Goal: Task Accomplishment & Management: Use online tool/utility

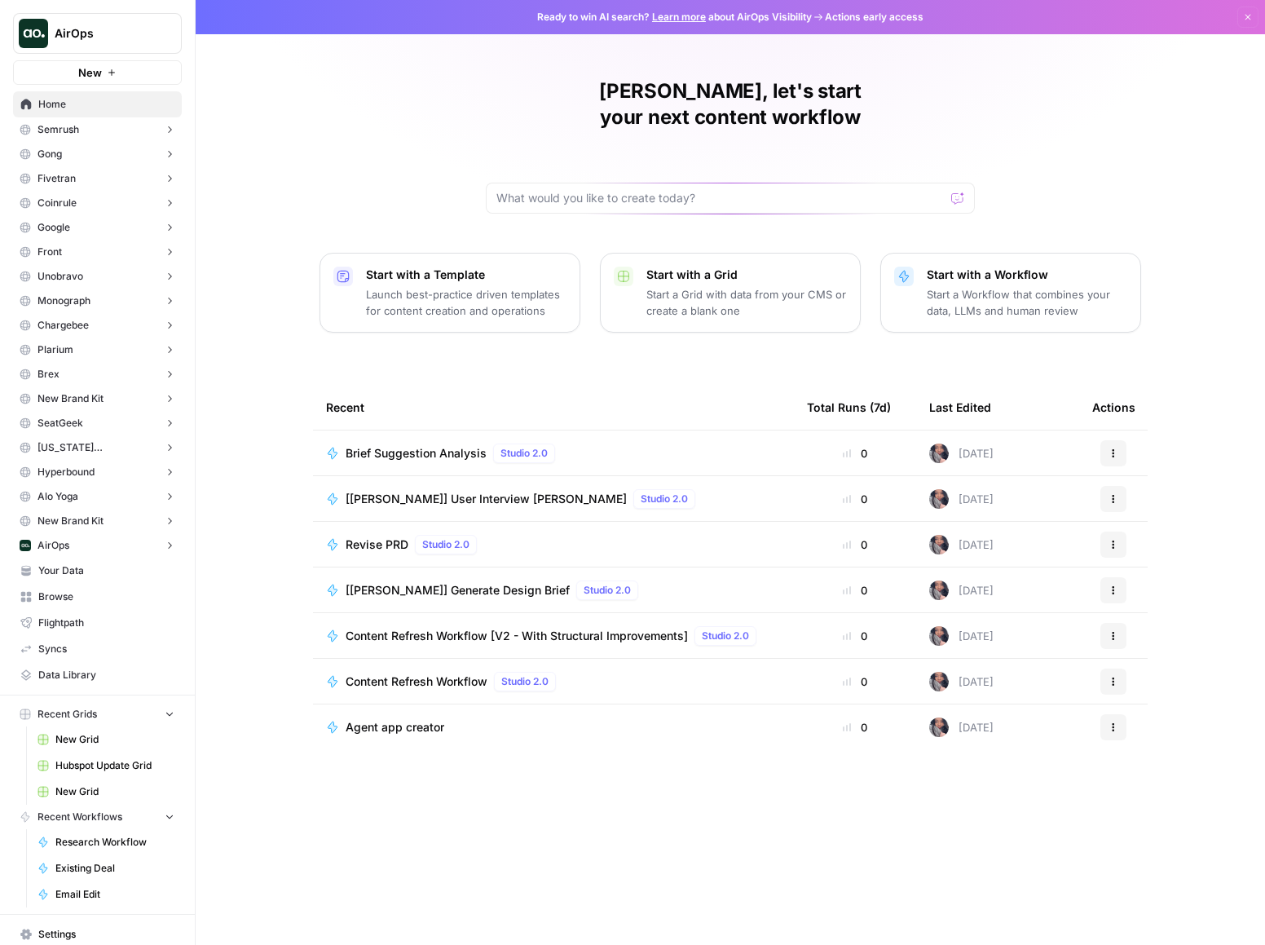
click at [504, 628] on span "Content Refresh Workflow [V2 - With Structural Improvements]" at bounding box center [517, 636] width 342 height 16
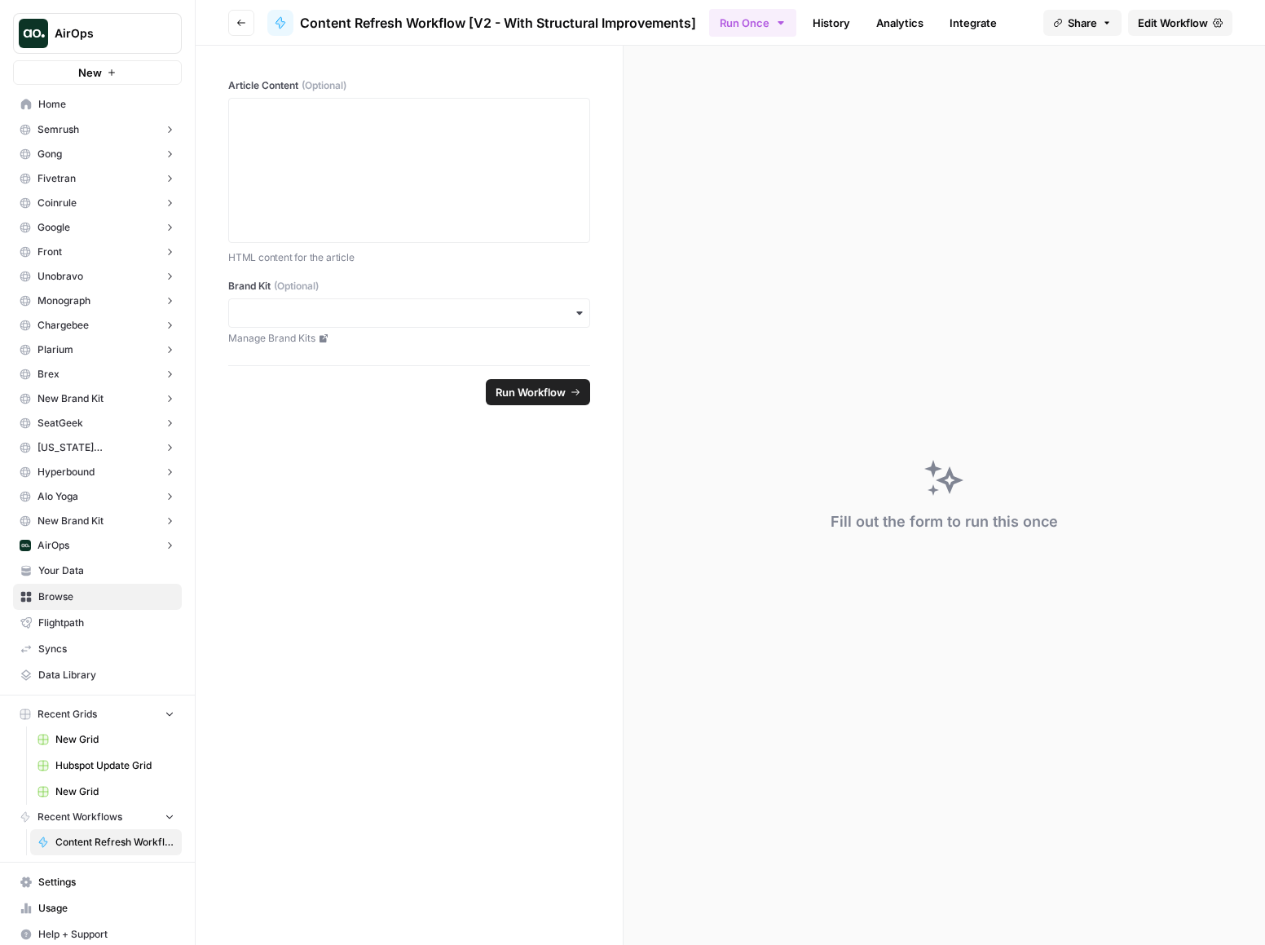
click at [1180, 18] on span "Edit Workflow" at bounding box center [1173, 23] width 70 height 16
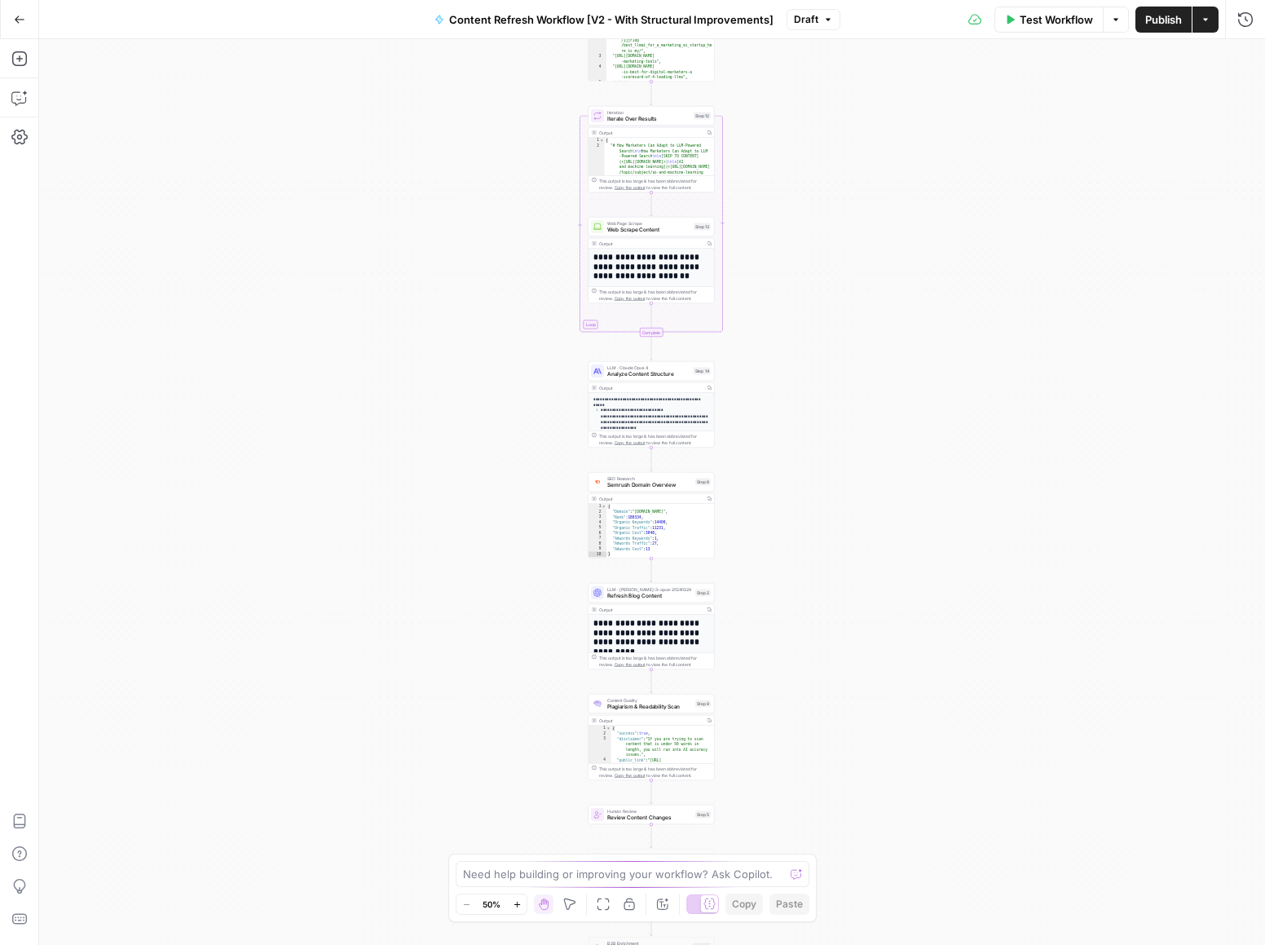
drag, startPoint x: 846, startPoint y: 277, endPoint x: 845, endPoint y: 532, distance: 255.2
click at [845, 532] on div "Workflow Set Inputs Inputs Google Search Perform Google Search Step 11 Output E…" at bounding box center [652, 492] width 1226 height 906
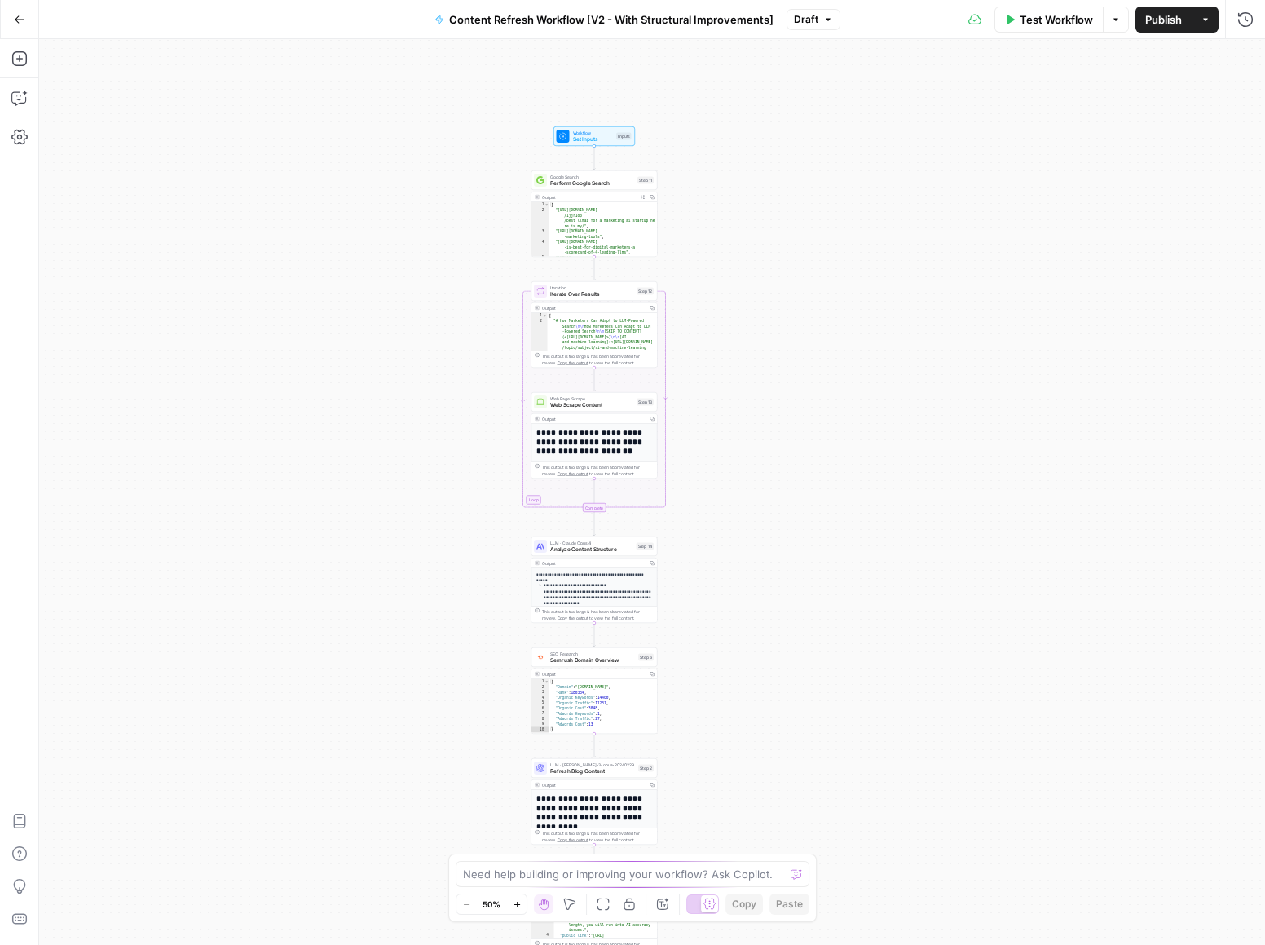
drag, startPoint x: 853, startPoint y: 251, endPoint x: 788, endPoint y: 176, distance: 98.9
click at [796, 170] on div "Workflow Set Inputs Inputs Google Search Perform Google Search Step 11 Output E…" at bounding box center [652, 492] width 1226 height 906
drag, startPoint x: 761, startPoint y: 192, endPoint x: 755, endPoint y: 242, distance: 51.0
click at [755, 243] on div "Workflow Set Inputs Inputs Google Search Perform Google Search Step 11 Output E…" at bounding box center [652, 492] width 1226 height 906
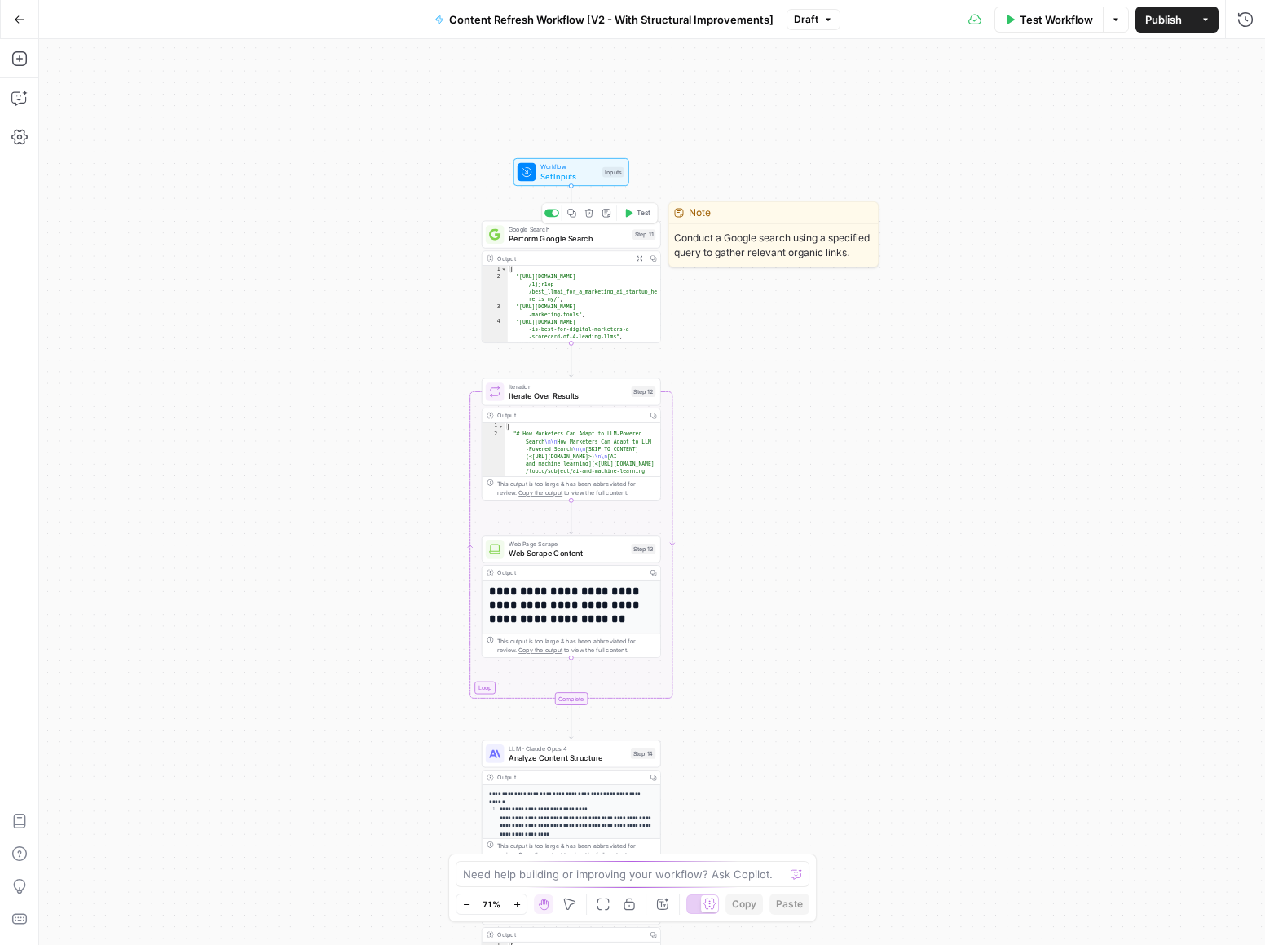
drag, startPoint x: 787, startPoint y: 227, endPoint x: 777, endPoint y: 272, distance: 45.9
click at [799, 214] on div "Note Conduct a Google search using a specified query to gather relevant organic…" at bounding box center [773, 234] width 210 height 66
click at [565, 906] on icon "button" at bounding box center [569, 904] width 13 height 13
click at [23, 50] on button "Add Steps" at bounding box center [20, 59] width 26 height 26
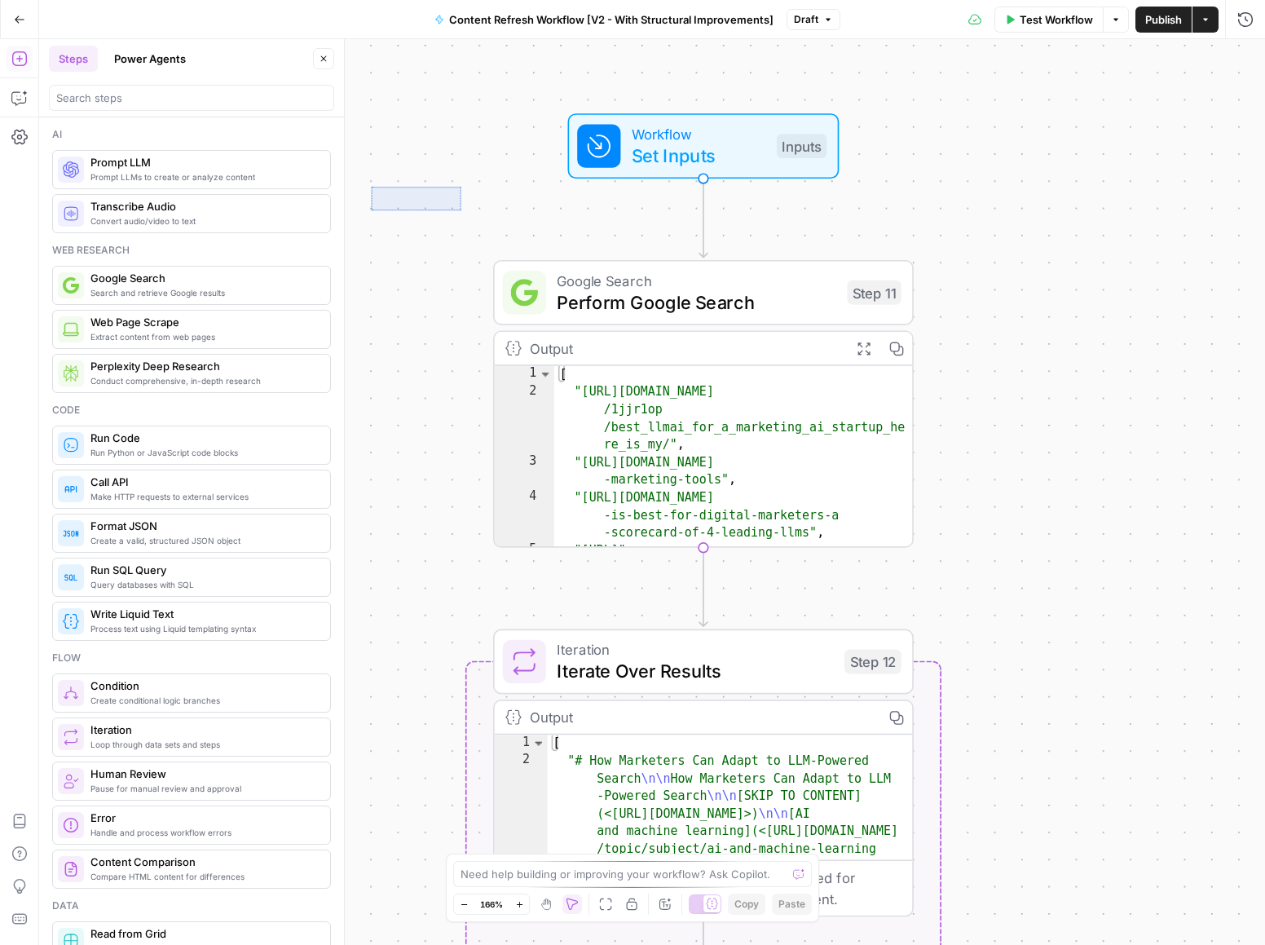
drag, startPoint x: 457, startPoint y: 198, endPoint x: 369, endPoint y: 188, distance: 87.9
click at [369, 188] on div "Workflow Set Inputs Inputs Google Search Perform Google Search Step 11 Output E…" at bounding box center [652, 492] width 1226 height 906
drag, startPoint x: 922, startPoint y: 192, endPoint x: 907, endPoint y: 226, distance: 37.6
click at [920, 192] on div "Workflow Set Inputs Inputs Google Search Perform Google Search Step 11 Output E…" at bounding box center [652, 492] width 1226 height 906
click at [547, 903] on icon "button" at bounding box center [546, 901] width 2 height 6
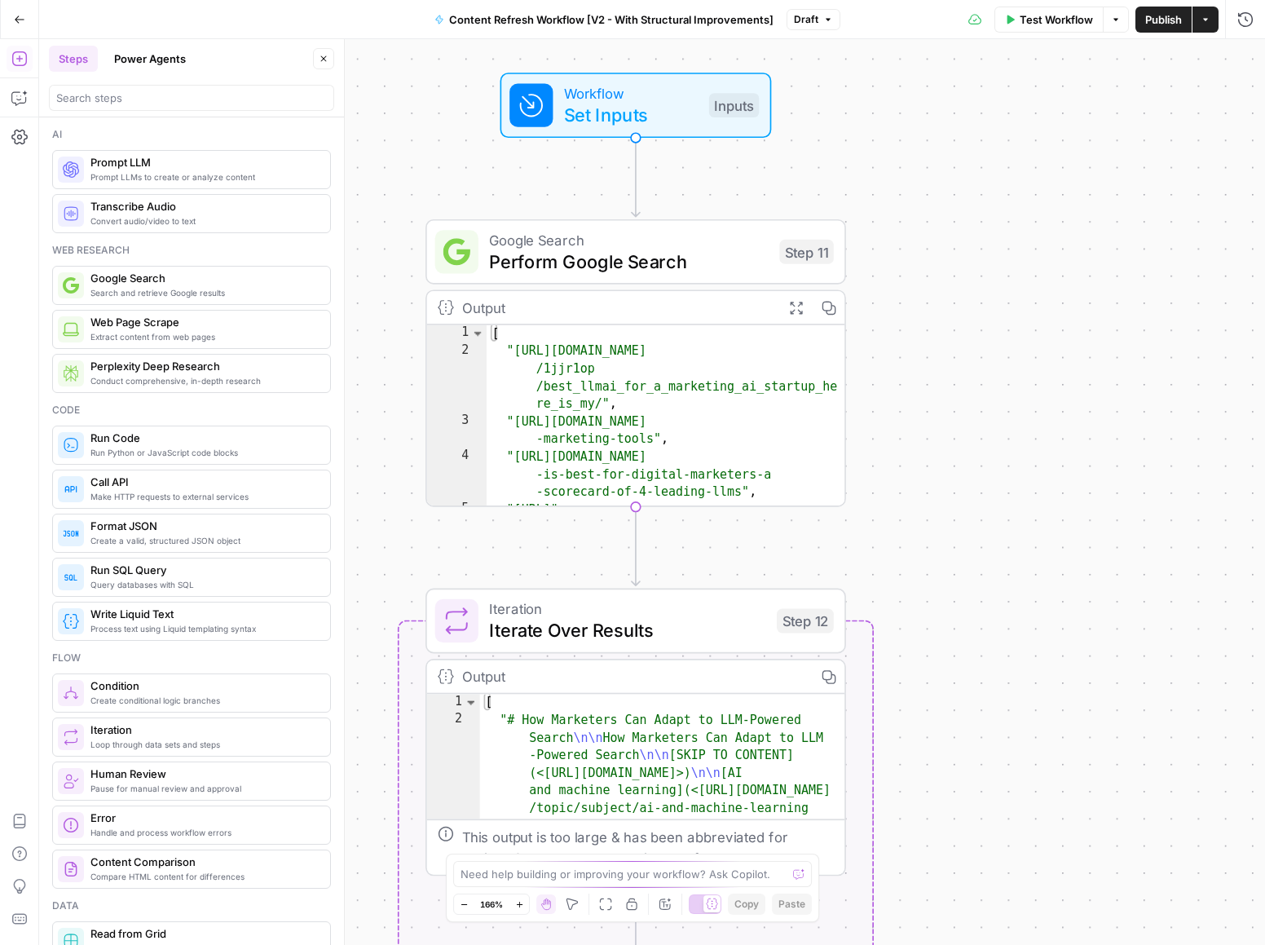
drag, startPoint x: 1076, startPoint y: 560, endPoint x: 1024, endPoint y: 528, distance: 61.1
click at [1024, 528] on div "Workflow Set Inputs Inputs Google Search Perform Google Search Step 11 Output E…" at bounding box center [652, 492] width 1226 height 906
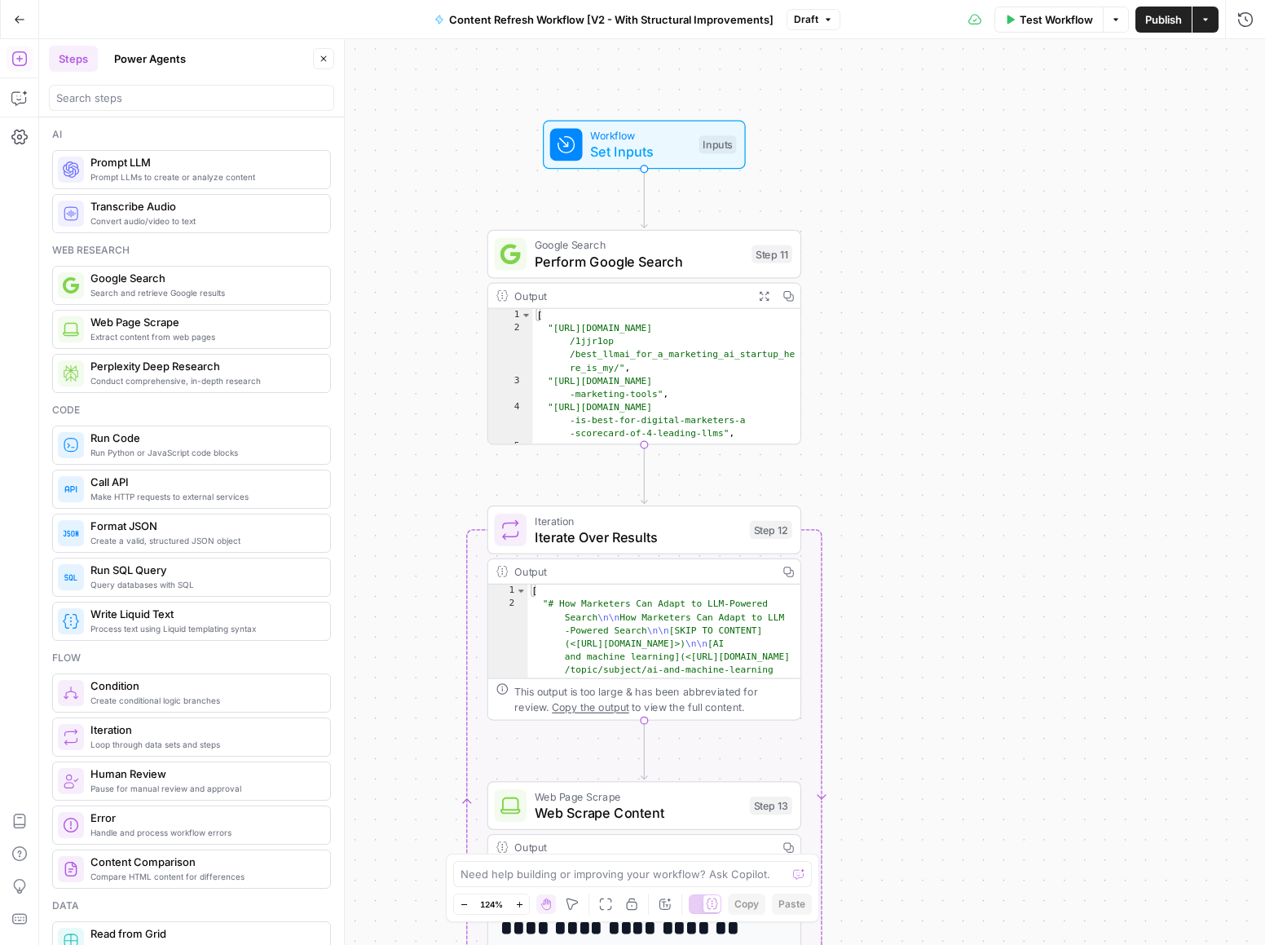
drag, startPoint x: 1025, startPoint y: 551, endPoint x: 915, endPoint y: 466, distance: 138.3
click at [917, 470] on div "Workflow Set Inputs Inputs Google Search Perform Google Search Step 11 Output E…" at bounding box center [652, 492] width 1226 height 906
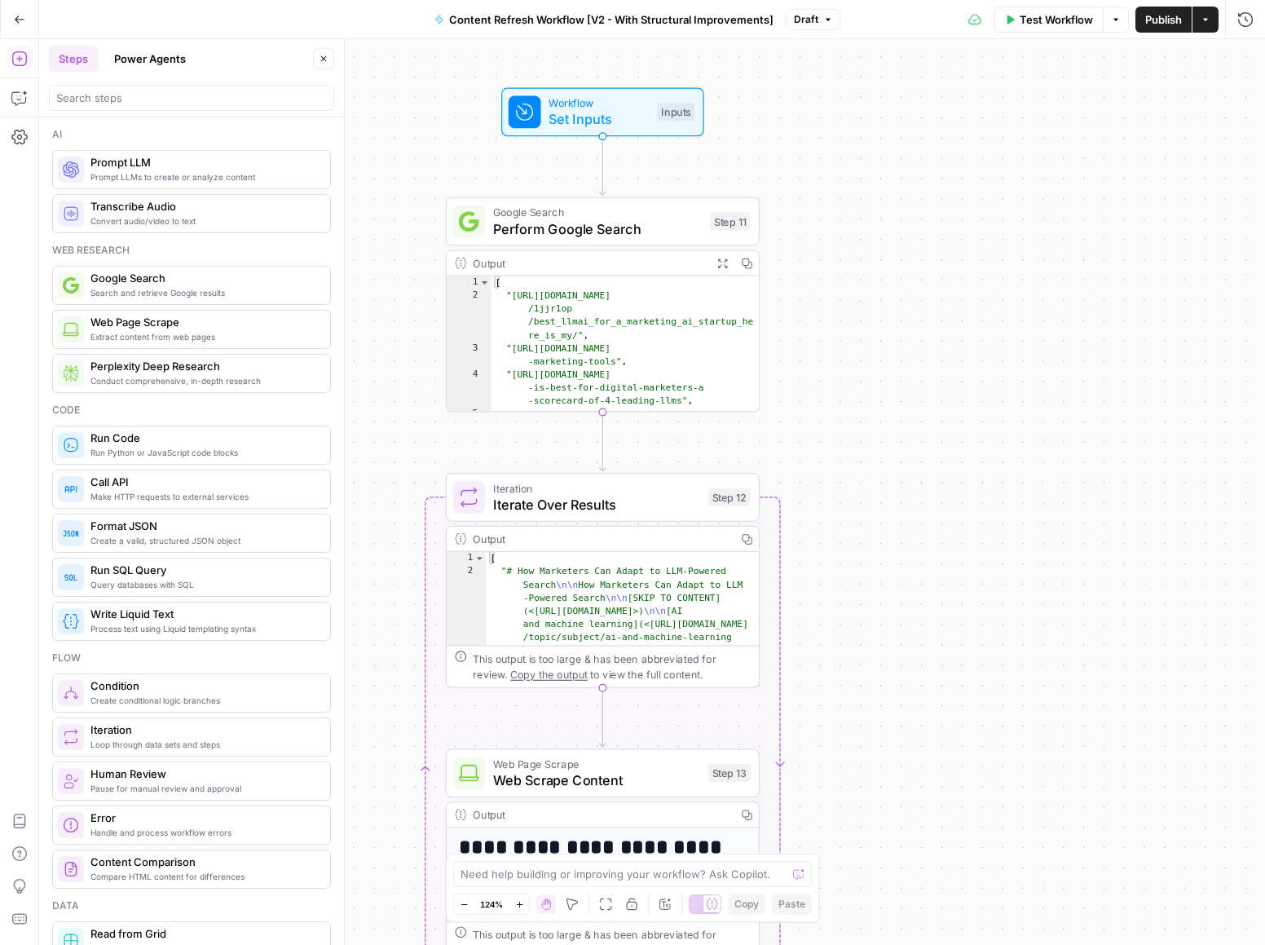
drag, startPoint x: 913, startPoint y: 738, endPoint x: 843, endPoint y: 146, distance: 596.0
click at [840, 169] on div "Workflow Set Inputs Inputs Google Search Perform Google Search Step 11 Output E…" at bounding box center [652, 492] width 1226 height 906
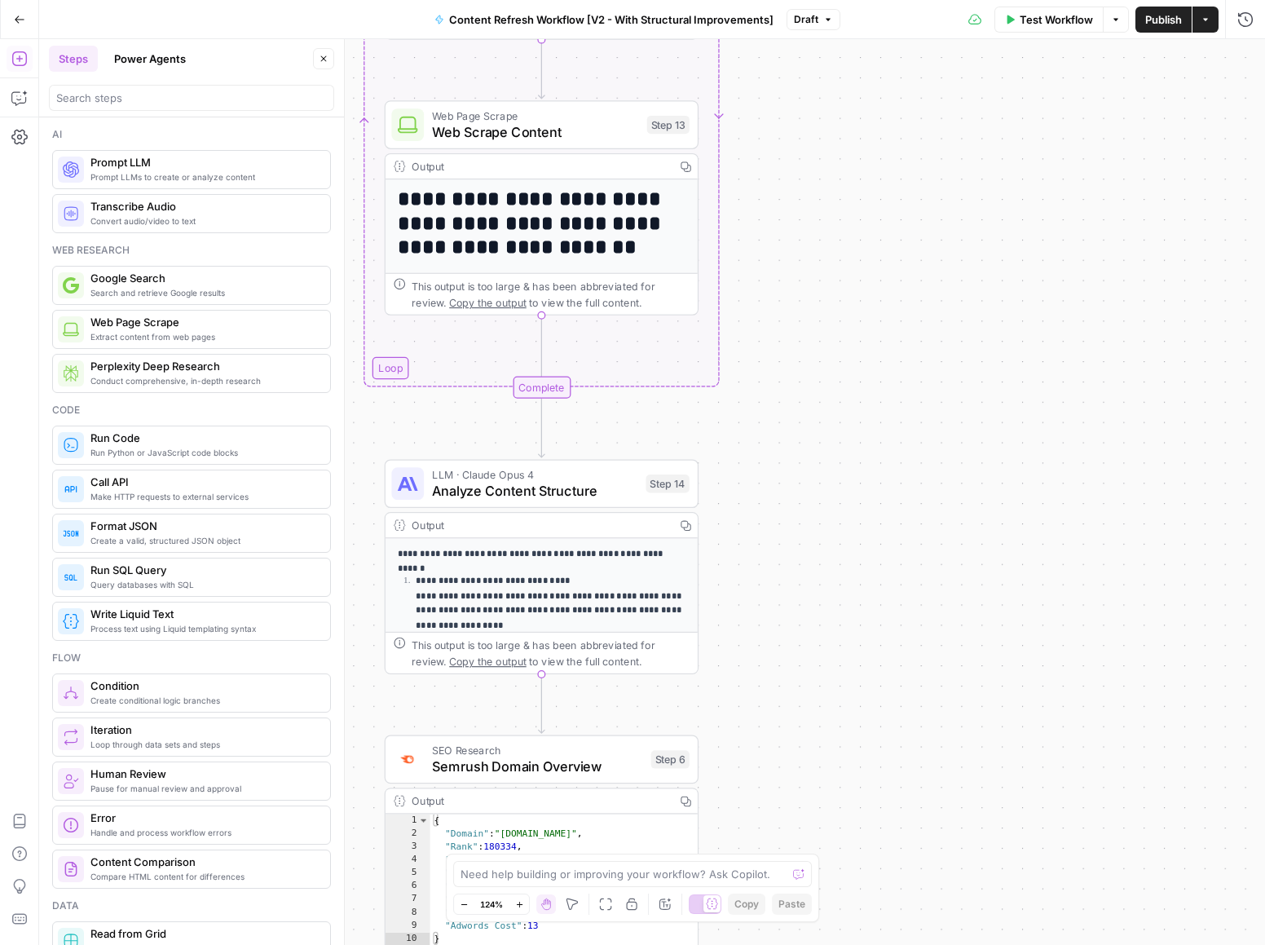
drag, startPoint x: 840, startPoint y: 777, endPoint x: 864, endPoint y: 150, distance: 627.4
click at [863, 165] on div "Workflow Set Inputs Inputs Google Search Perform Google Search Step 11 Output E…" at bounding box center [652, 492] width 1226 height 906
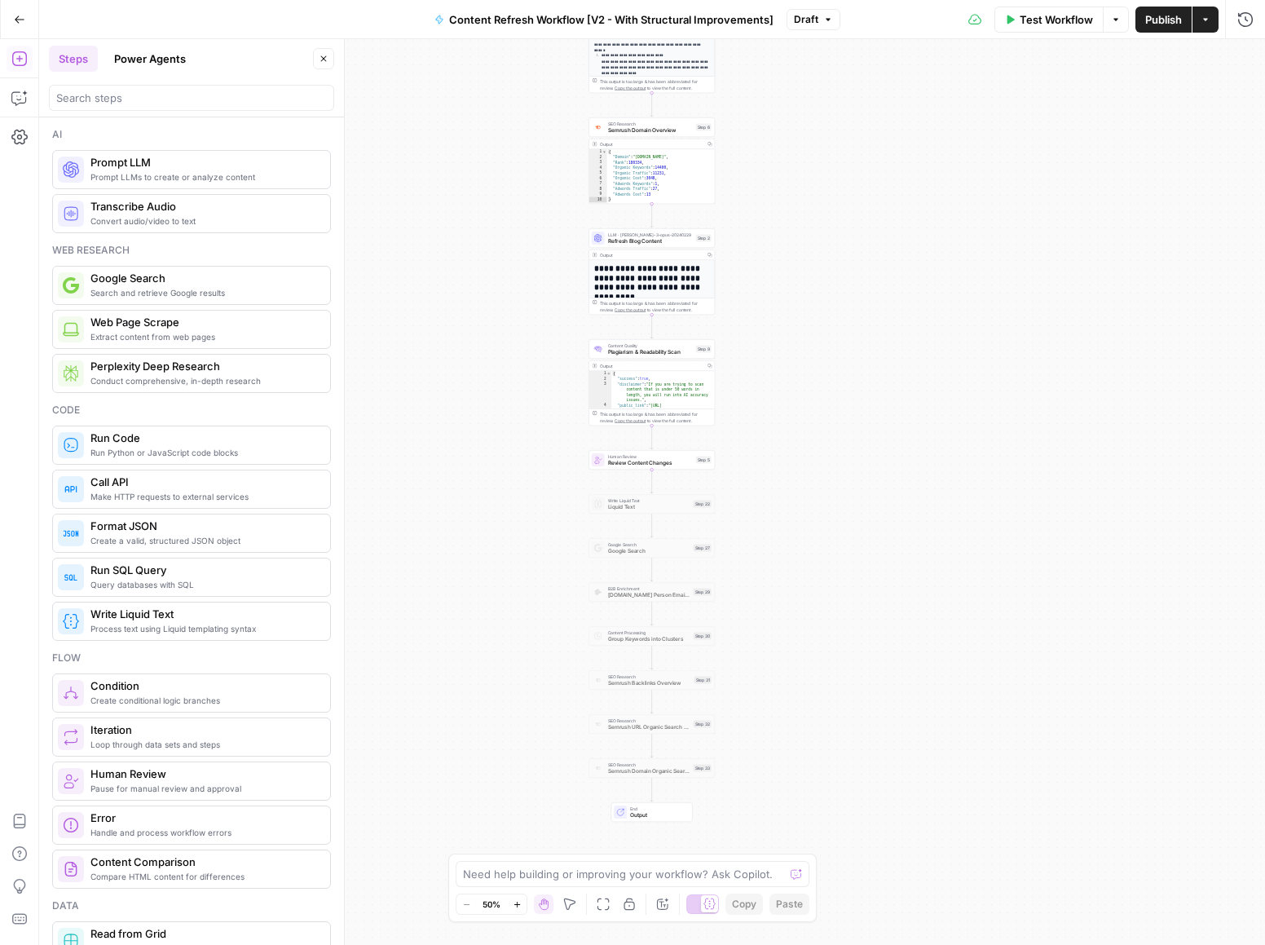
drag, startPoint x: 869, startPoint y: 792, endPoint x: 795, endPoint y: 329, distance: 468.9
click at [795, 352] on div "Workflow Set Inputs Inputs Google Search Perform Google Search Step 11 Output E…" at bounding box center [652, 492] width 1226 height 906
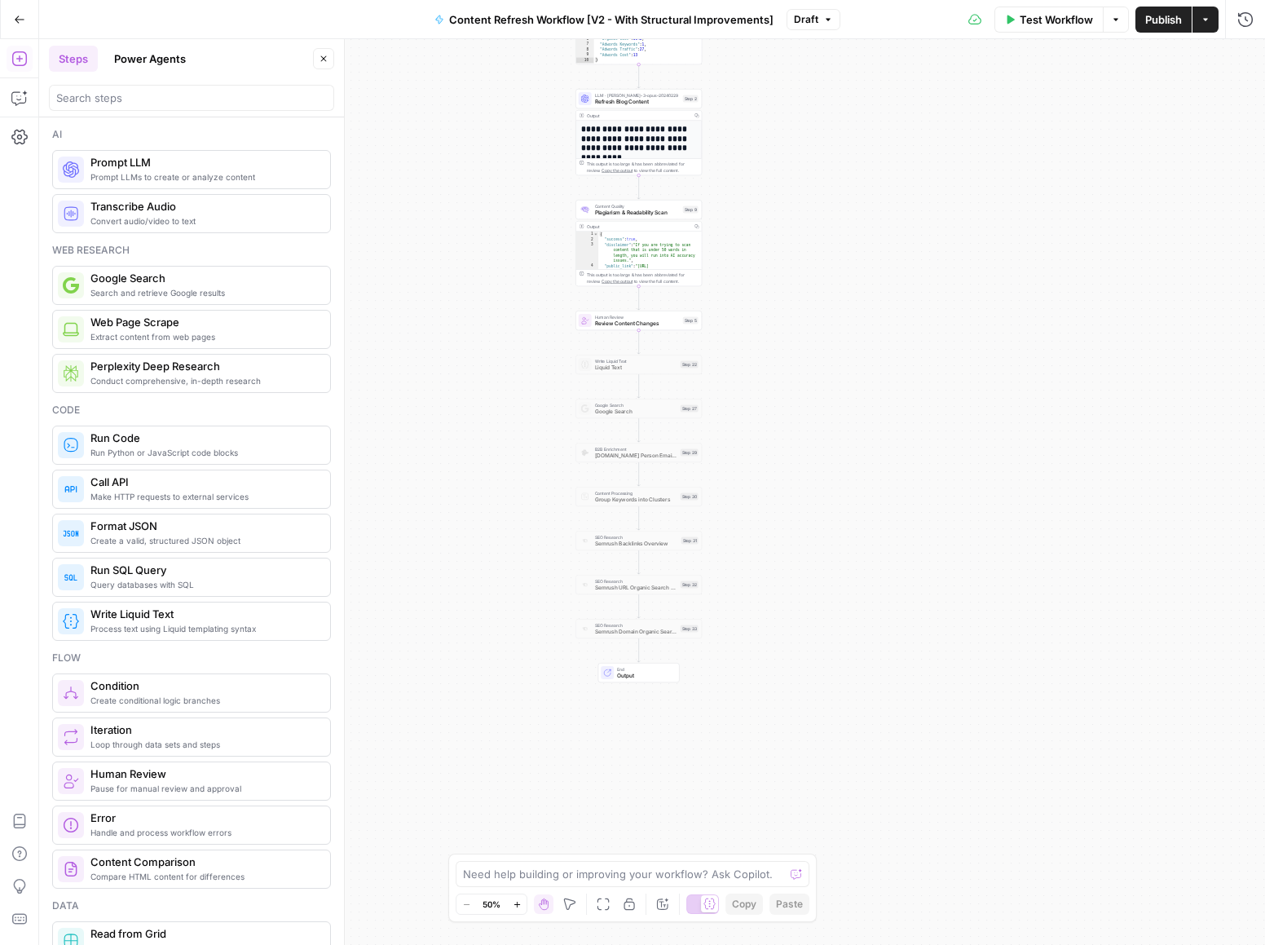
drag, startPoint x: 790, startPoint y: 704, endPoint x: 791, endPoint y: 683, distance: 21.2
click at [791, 699] on div "Workflow Set Inputs Inputs Google Search Perform Google Search Step 11 Output E…" at bounding box center [652, 492] width 1226 height 906
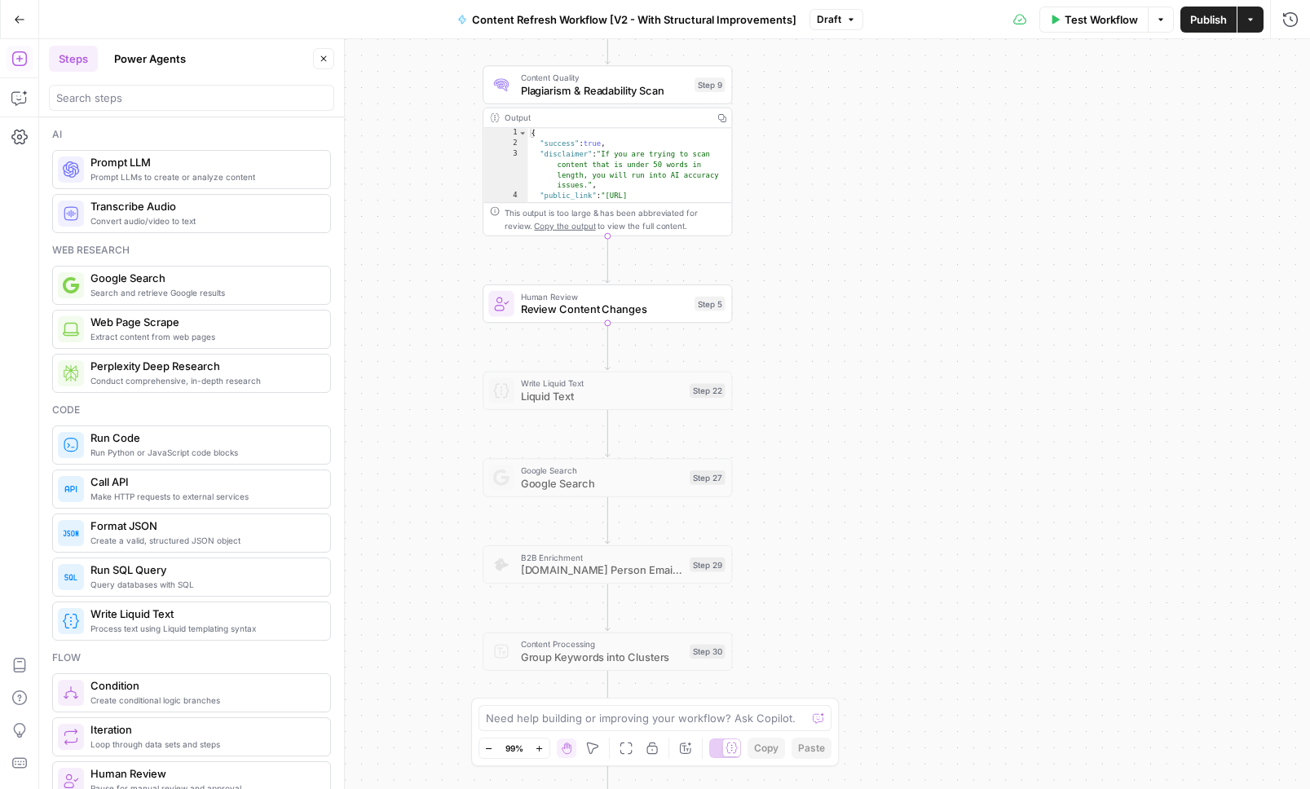
click at [1074, 558] on div "Workflow Set Inputs Inputs Google Search Perform Google Search Step 11 Output E…" at bounding box center [674, 414] width 1271 height 750
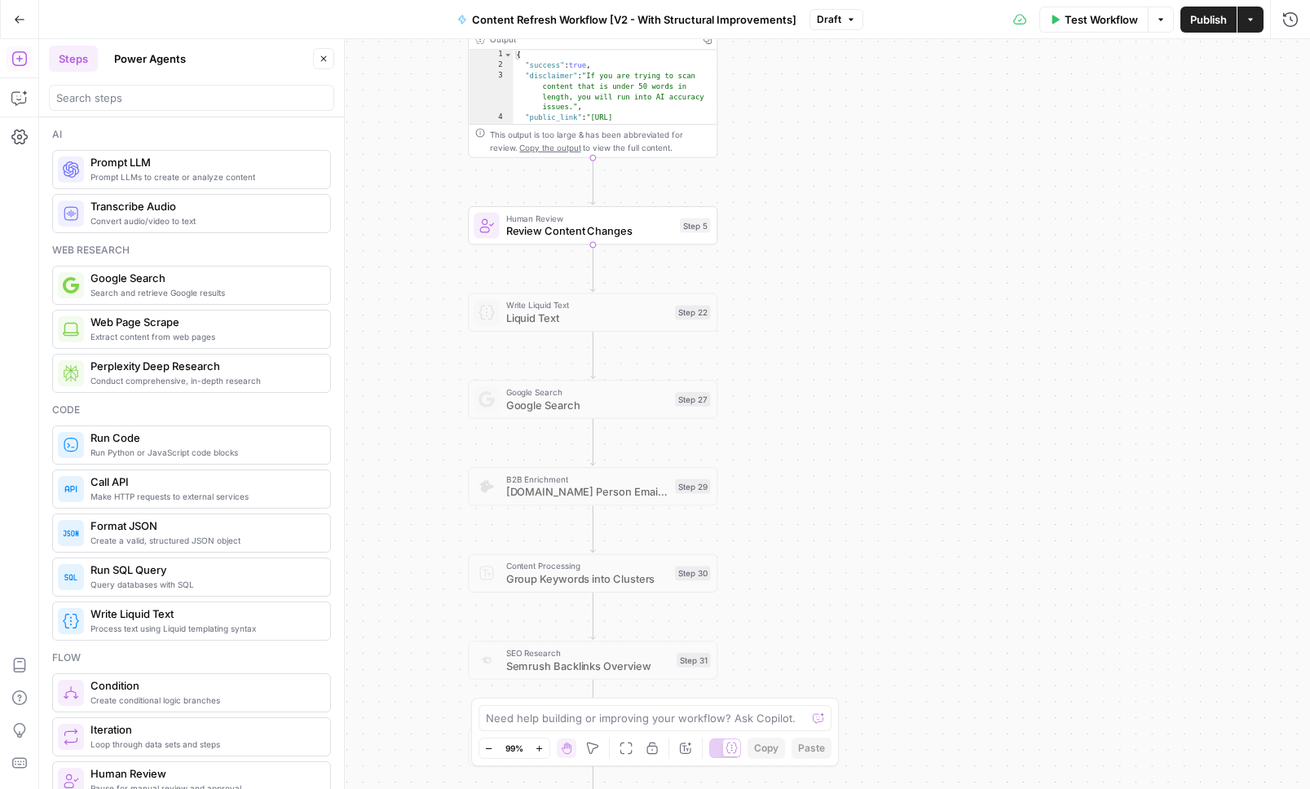
drag, startPoint x: 396, startPoint y: 403, endPoint x: 381, endPoint y: 324, distance: 80.6
click at [381, 324] on div "Workflow Set Inputs Inputs Google Search Perform Google Search Step 11 Output E…" at bounding box center [674, 414] width 1271 height 750
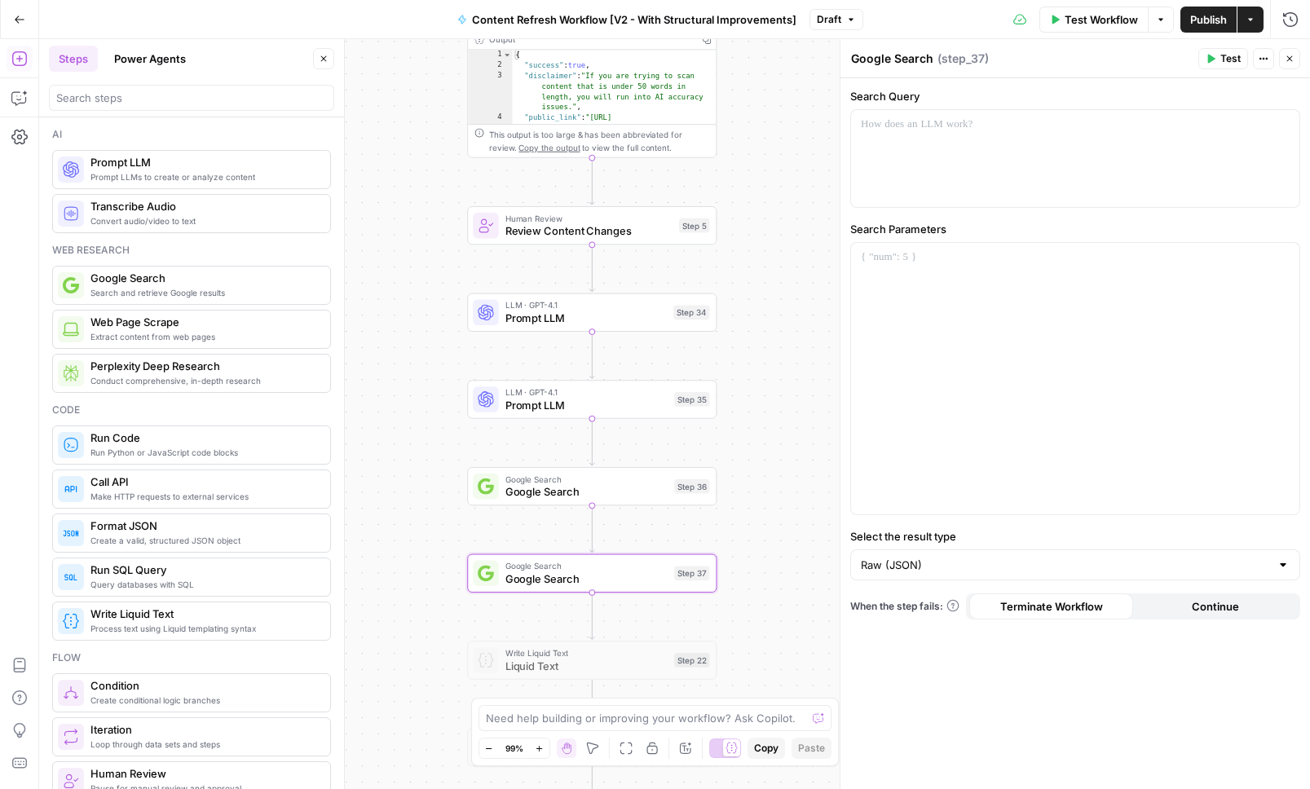
click at [602, 749] on div "Zoom Out 99% Zoom In Hand Move Fit to View Lock/Unlock Annotate Workflow Copy P…" at bounding box center [656, 748] width 354 height 21
drag, startPoint x: 599, startPoint y: 747, endPoint x: 564, endPoint y: 651, distance: 101.6
click at [599, 747] on button "Move" at bounding box center [593, 749] width 20 height 20
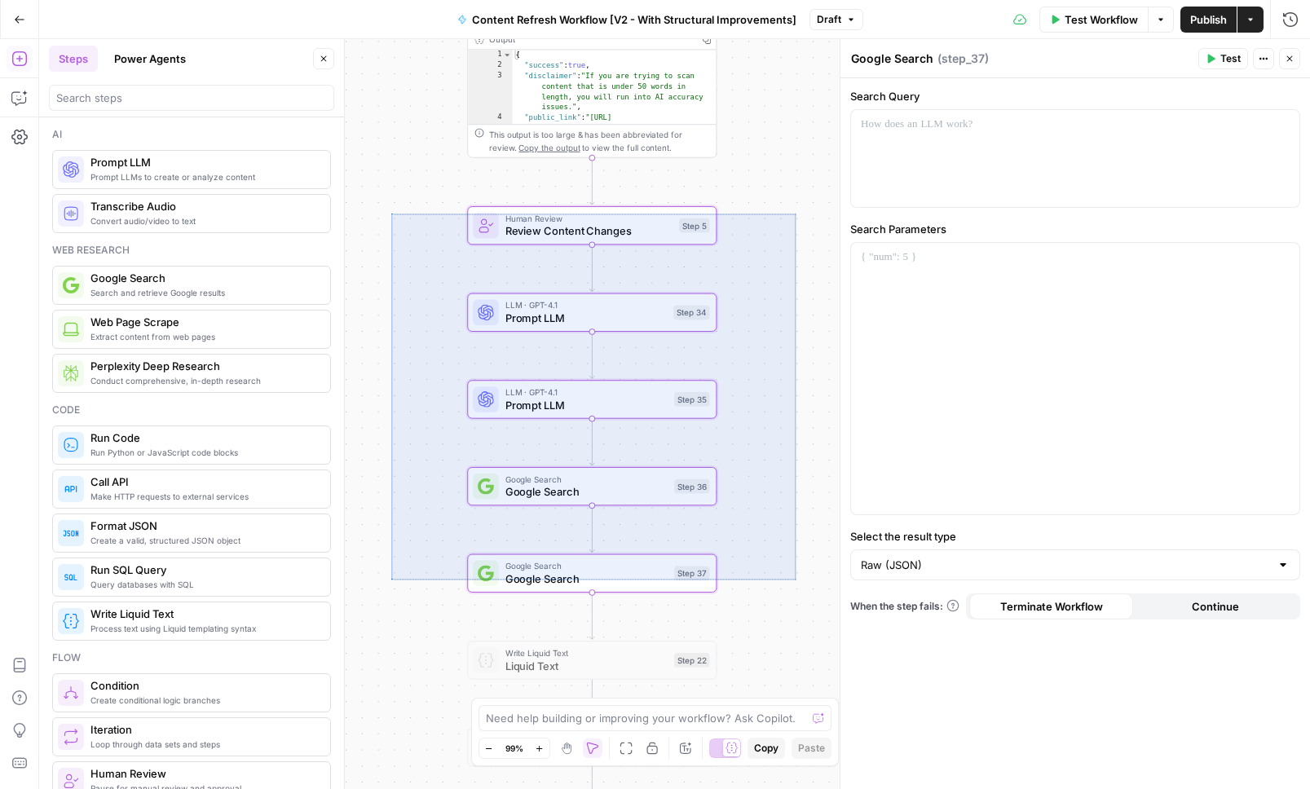
drag, startPoint x: 395, startPoint y: 217, endPoint x: 796, endPoint y: 593, distance: 549.6
click at [796, 593] on div "Workflow Set Inputs Inputs Google Search Perform Google Search Step 11 Output E…" at bounding box center [674, 414] width 1271 height 750
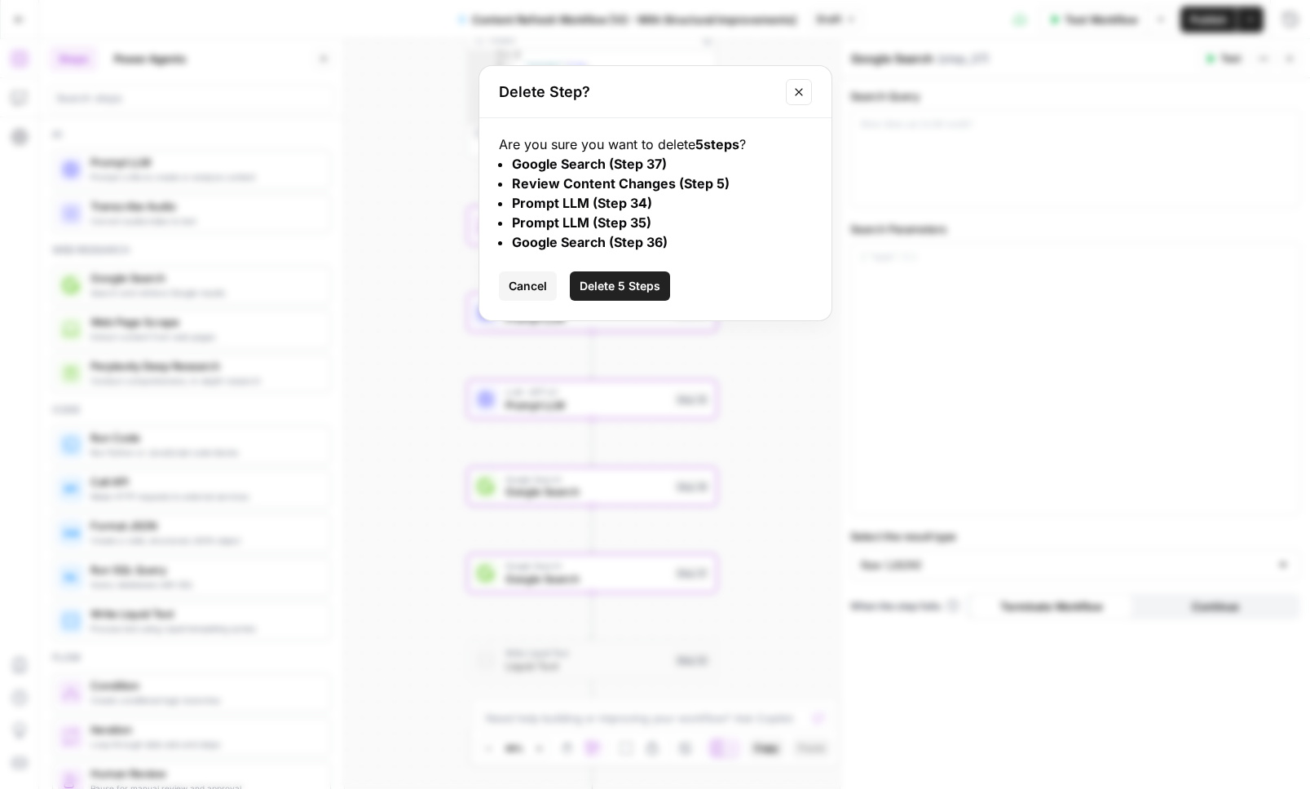
click at [641, 297] on button "Delete 5 Steps" at bounding box center [620, 285] width 100 height 29
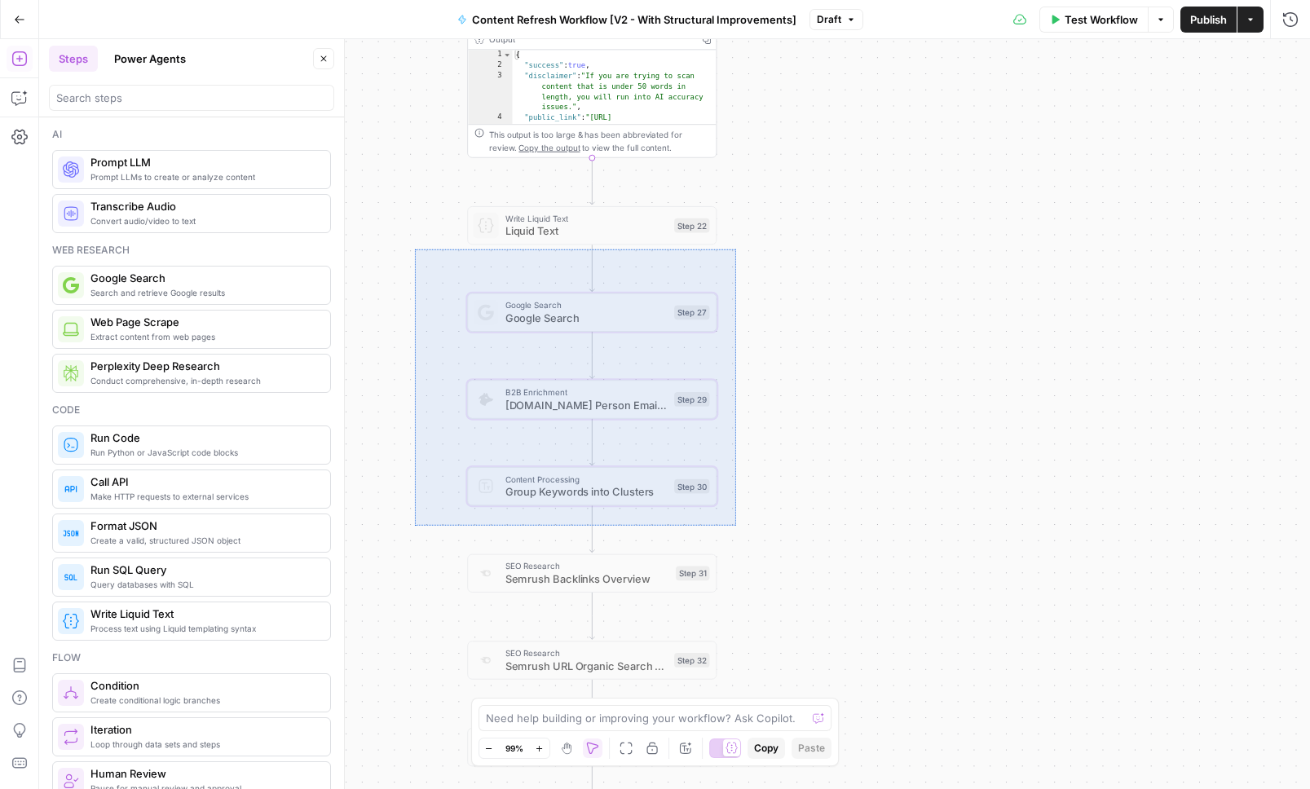
drag, startPoint x: 415, startPoint y: 250, endPoint x: 820, endPoint y: 625, distance: 552.1
click at [819, 624] on div "Workflow Set Inputs Inputs Google Search Perform Google Search Step 11 Output E…" at bounding box center [674, 414] width 1271 height 750
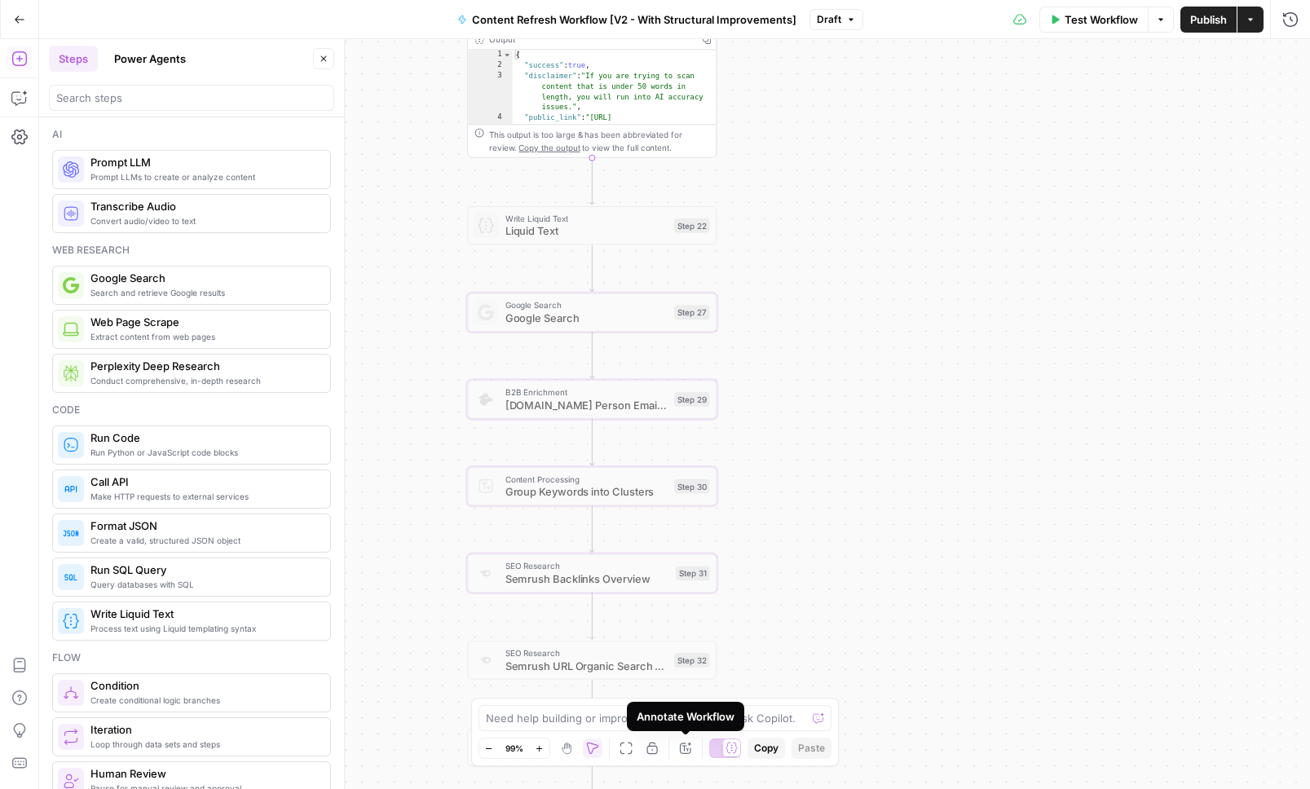
click at [654, 751] on icon "button" at bounding box center [652, 748] width 13 height 13
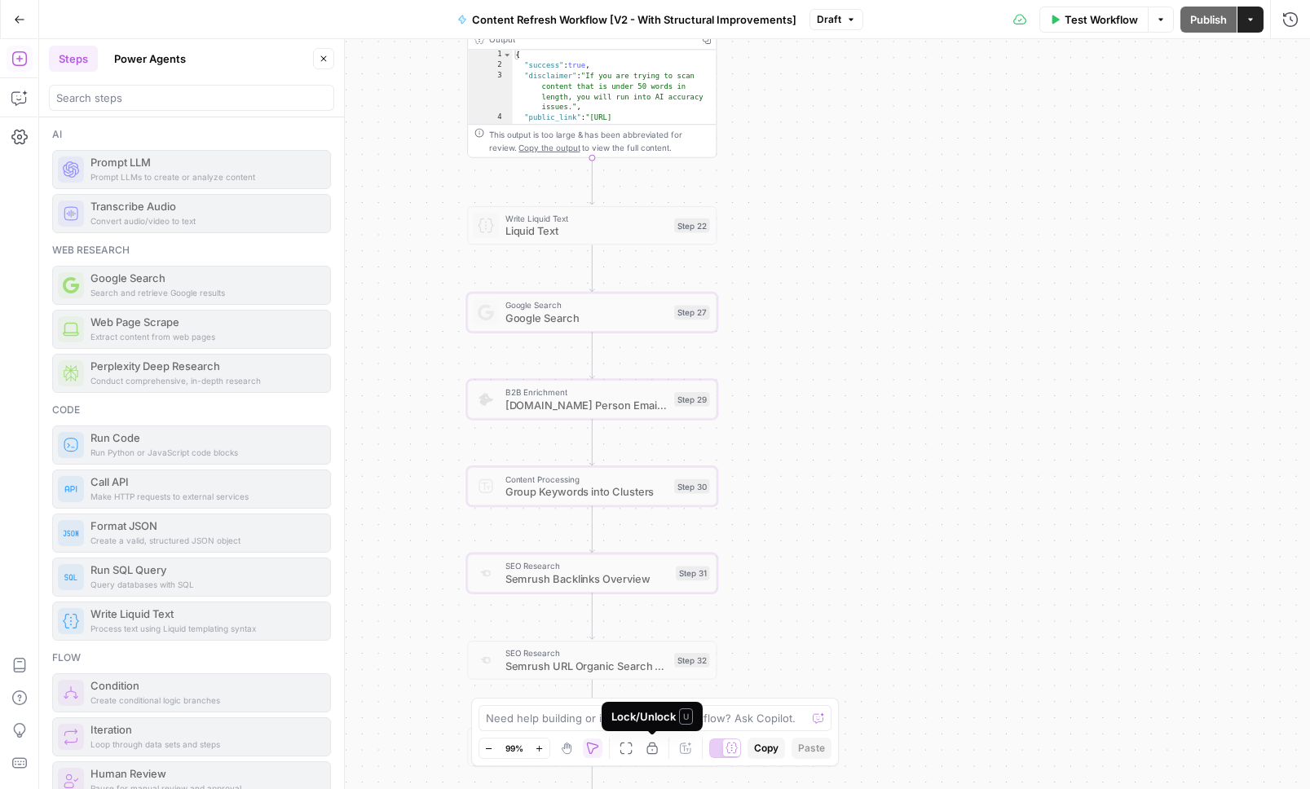
click at [652, 747] on icon "button" at bounding box center [652, 748] width 13 height 13
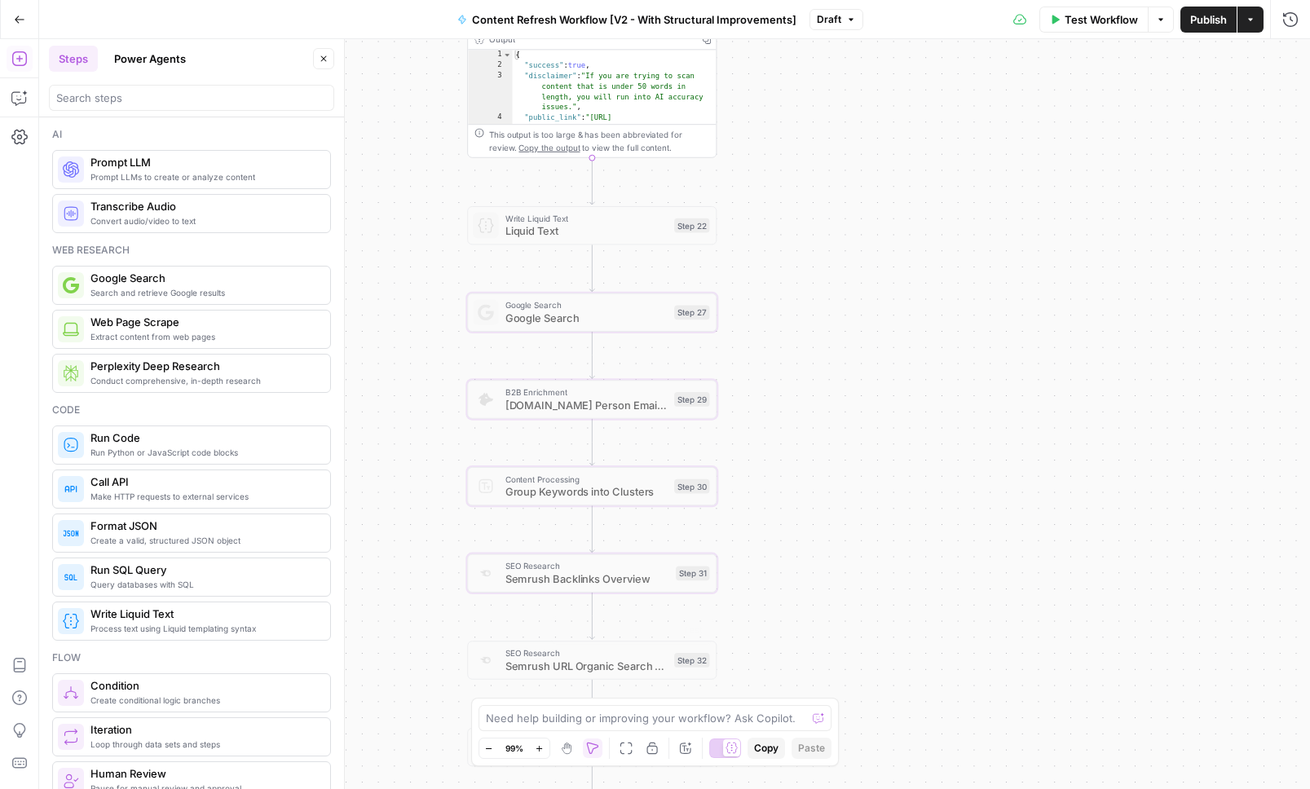
click at [834, 475] on div "Workflow Set Inputs Inputs Google Search Perform Google Search Step 11 Output E…" at bounding box center [674, 414] width 1271 height 750
drag, startPoint x: 867, startPoint y: 218, endPoint x: 882, endPoint y: 411, distance: 193.8
click at [882, 411] on div "Workflow Set Inputs Inputs Google Search Perform Google Search Step 11 Output E…" at bounding box center [674, 414] width 1271 height 750
click at [563, 754] on icon "button" at bounding box center [566, 748] width 13 height 13
click at [587, 752] on icon "button" at bounding box center [592, 748] width 13 height 13
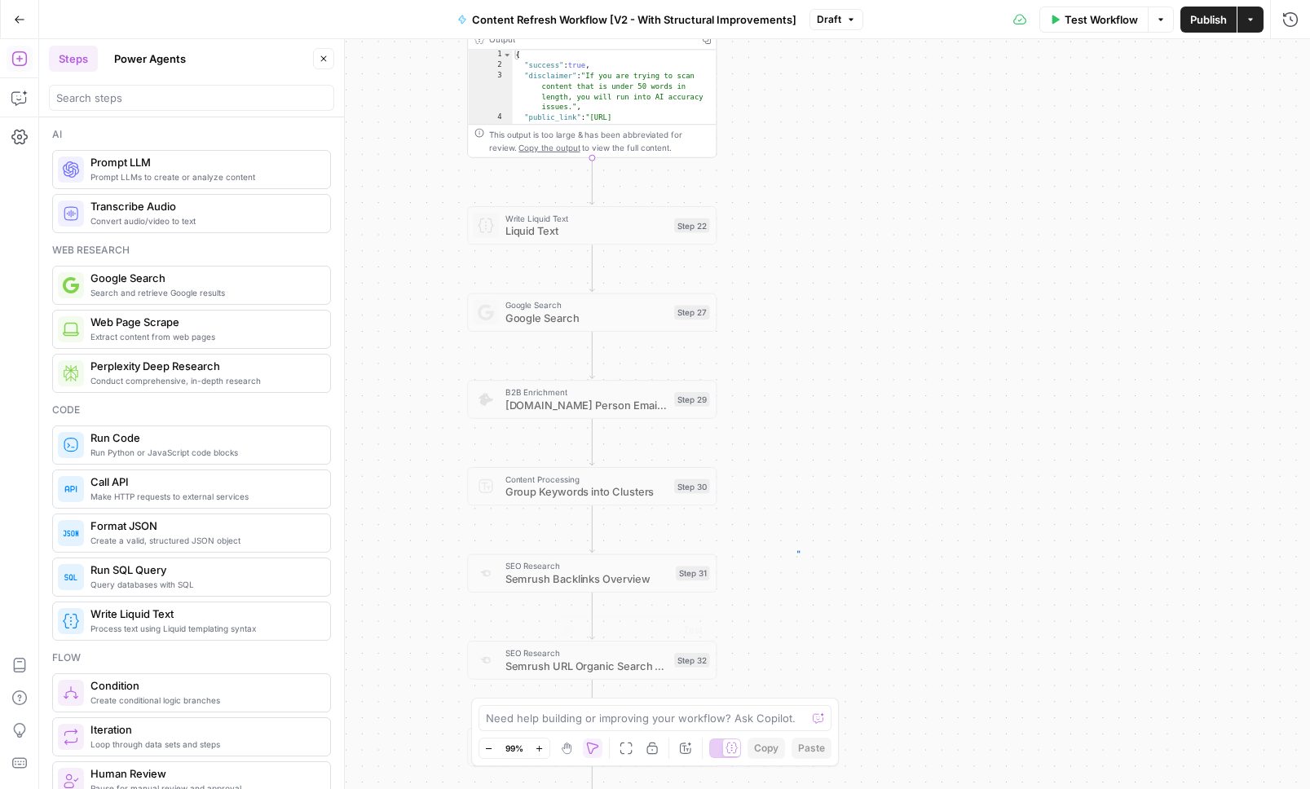
drag, startPoint x: 797, startPoint y: 552, endPoint x: 557, endPoint y: 477, distance: 251.9
click at [558, 478] on div "Workflow Set Inputs Inputs Google Search Perform Google Search Step 11 Output E…" at bounding box center [674, 414] width 1271 height 750
click at [559, 396] on span "B2B Enrichment" at bounding box center [586, 392] width 163 height 13
click at [567, 363] on div "Copy step Delete step Add Note Test" at bounding box center [632, 369] width 162 height 29
click at [567, 368] on div at bounding box center [565, 369] width 20 height 11
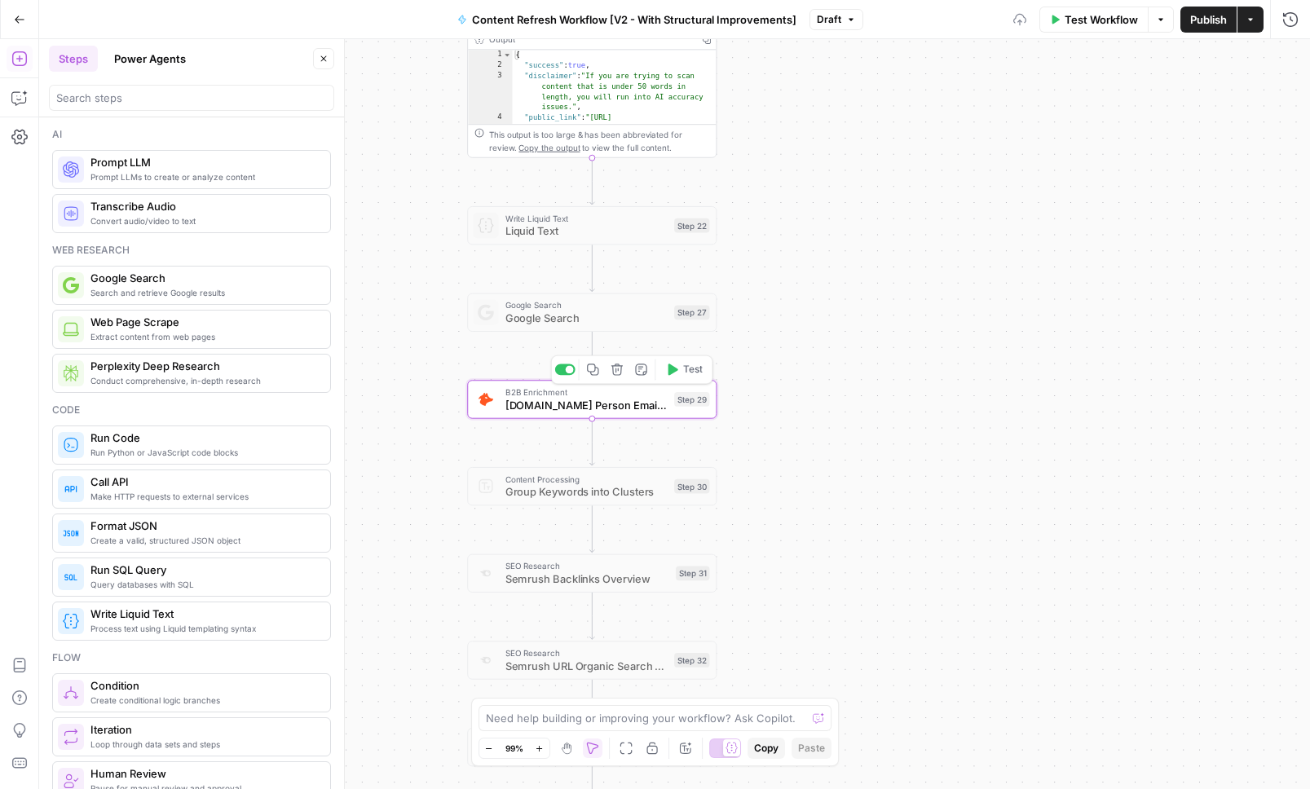
click at [567, 368] on div at bounding box center [570, 369] width 8 height 8
click at [820, 384] on div "Workflow Set Inputs Inputs Google Search Perform Google Search Step 11 Output E…" at bounding box center [674, 414] width 1271 height 750
click at [560, 748] on icon "button" at bounding box center [566, 748] width 13 height 13
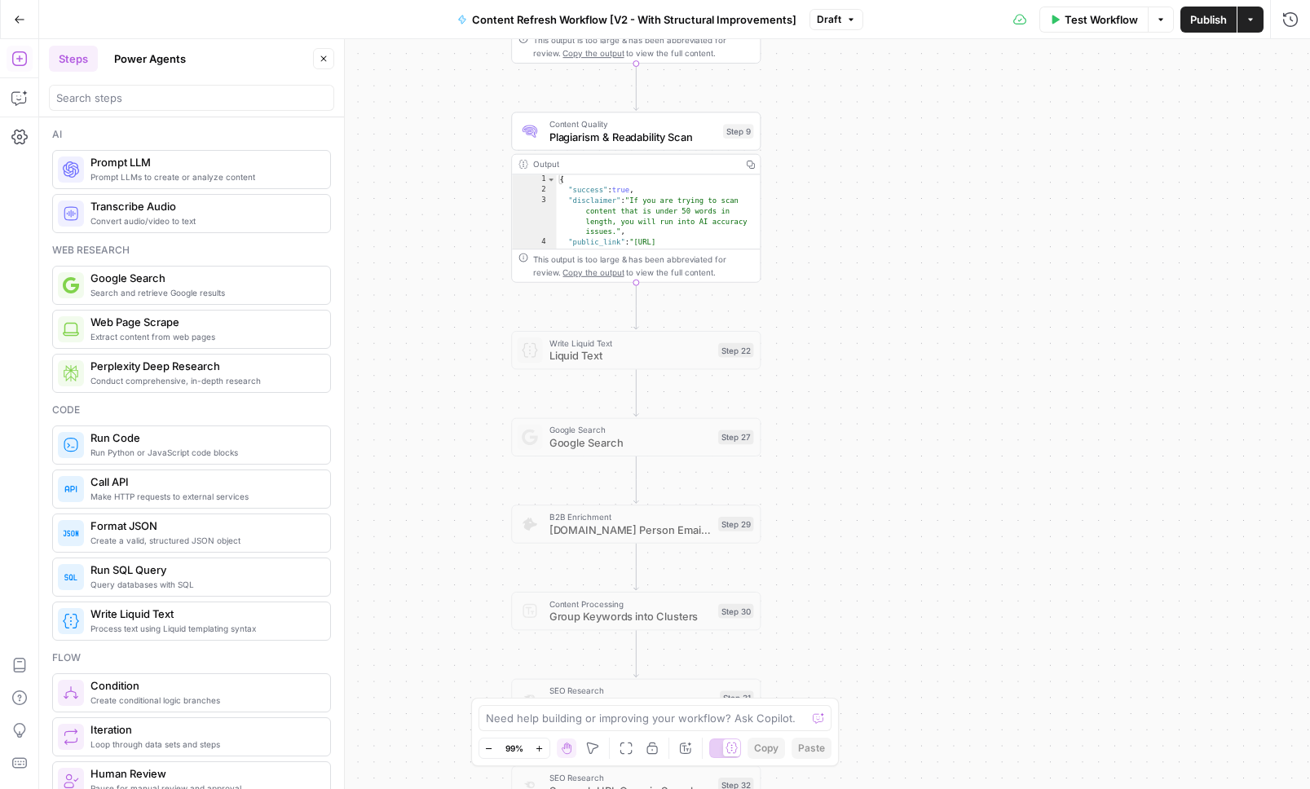
drag, startPoint x: 788, startPoint y: 327, endPoint x: 827, endPoint y: 438, distance: 117.6
click at [827, 438] on div "Workflow Set Inputs Inputs Google Search Perform Google Search Step 11 Output E…" at bounding box center [674, 414] width 1271 height 750
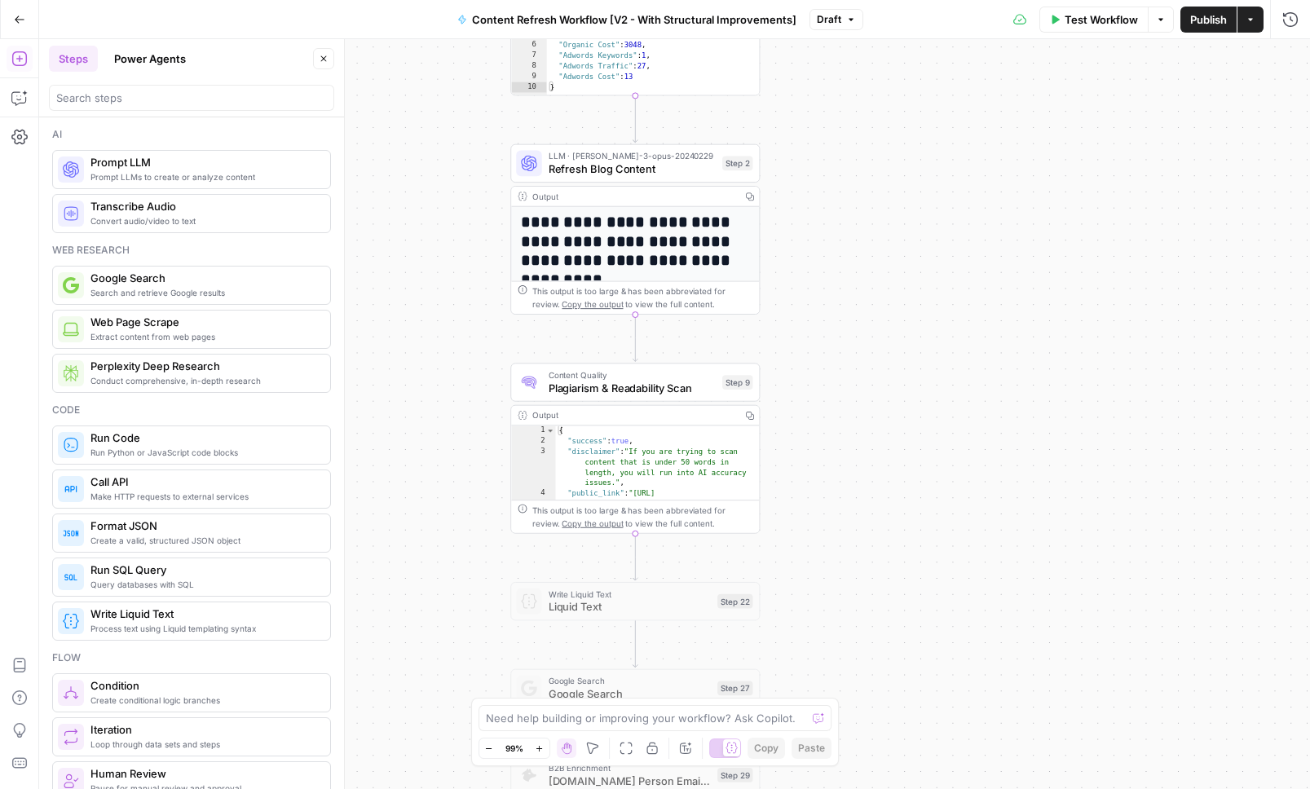
drag, startPoint x: 863, startPoint y: 310, endPoint x: 827, endPoint y: 443, distance: 137.4
click at [827, 443] on div "Workflow Set Inputs Inputs Google Search Perform Google Search Step 11 Output E…" at bounding box center [674, 414] width 1271 height 750
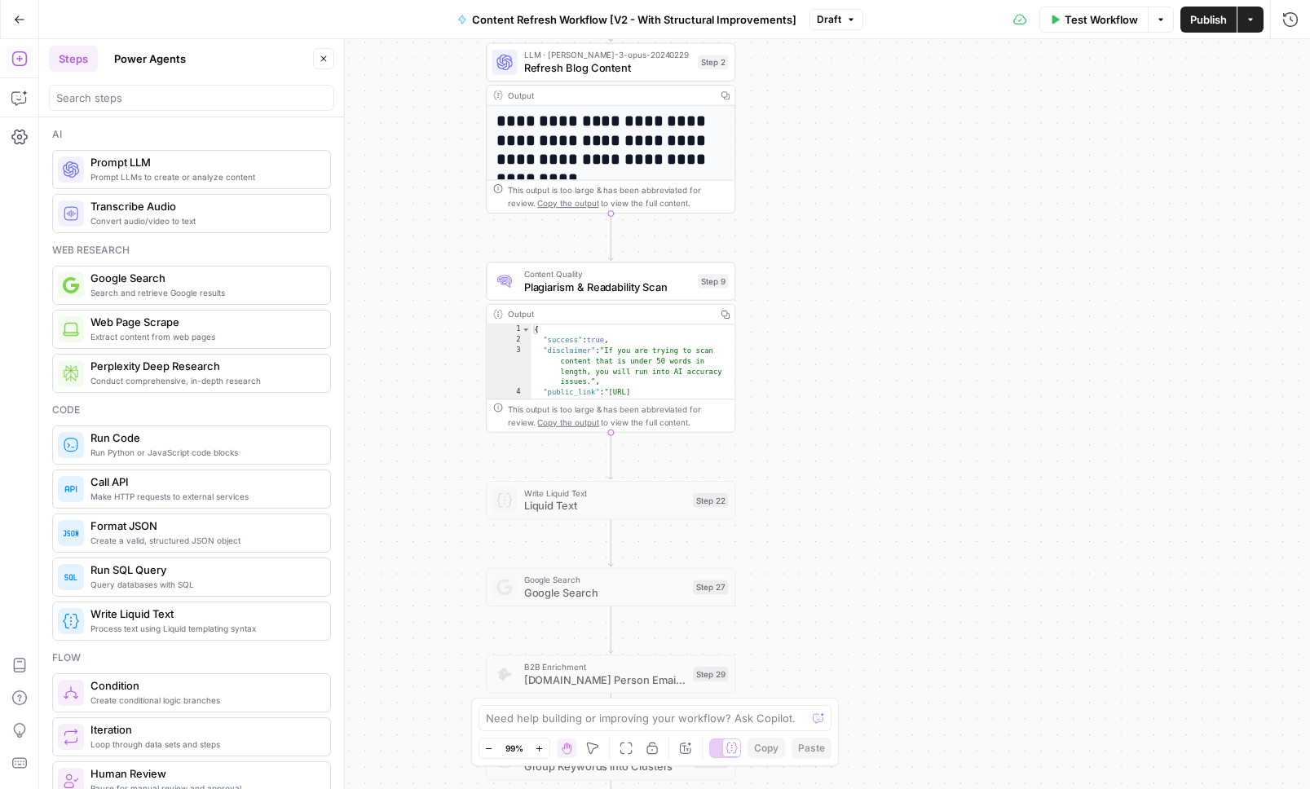
drag, startPoint x: 831, startPoint y: 452, endPoint x: 840, endPoint y: 455, distance: 10.1
click at [840, 455] on div "Workflow Set Inputs Inputs Google Search Perform Google Search Step 11 Output E…" at bounding box center [674, 414] width 1271 height 750
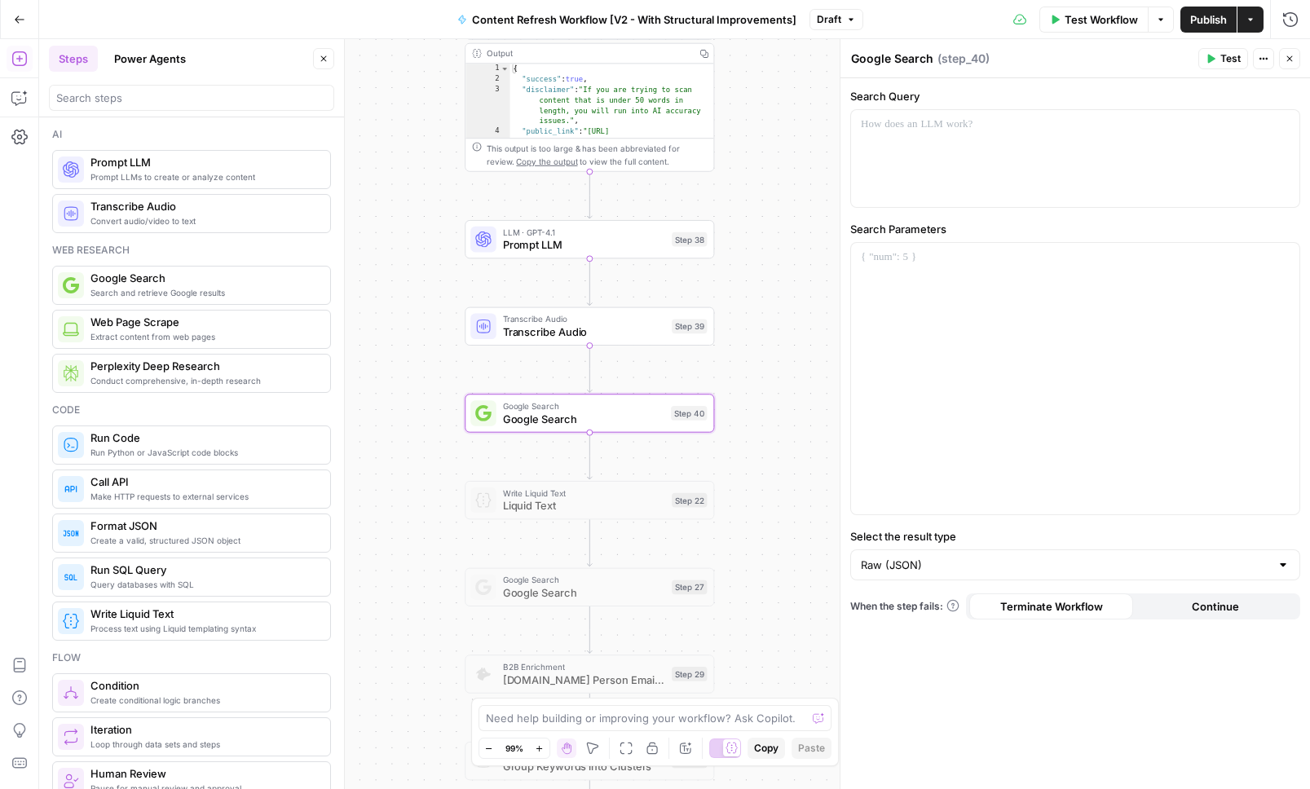
drag, startPoint x: 783, startPoint y: 569, endPoint x: 752, endPoint y: 284, distance: 287.1
click at [752, 284] on div "Workflow Set Inputs Inputs Google Search Perform Google Search Step 11 Output E…" at bounding box center [674, 414] width 1271 height 750
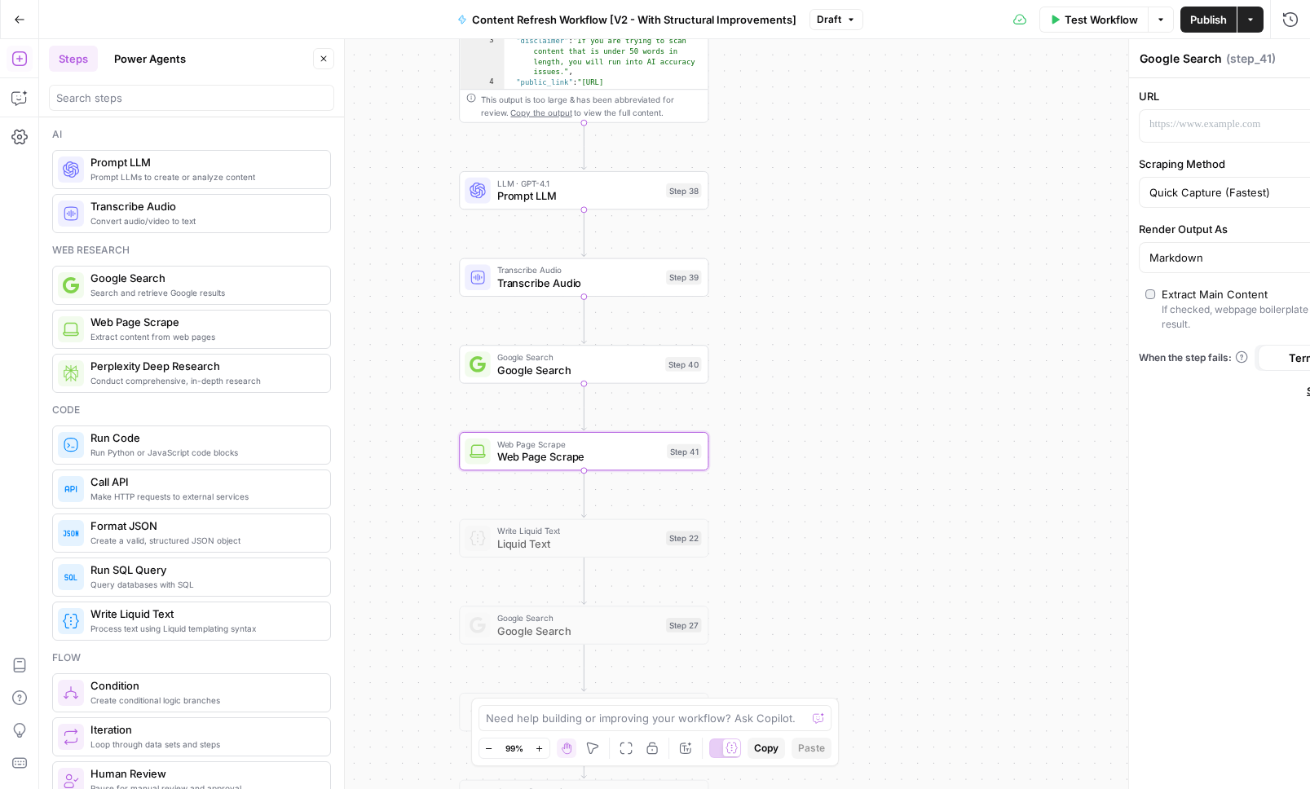
type textarea "Web Page Scrape"
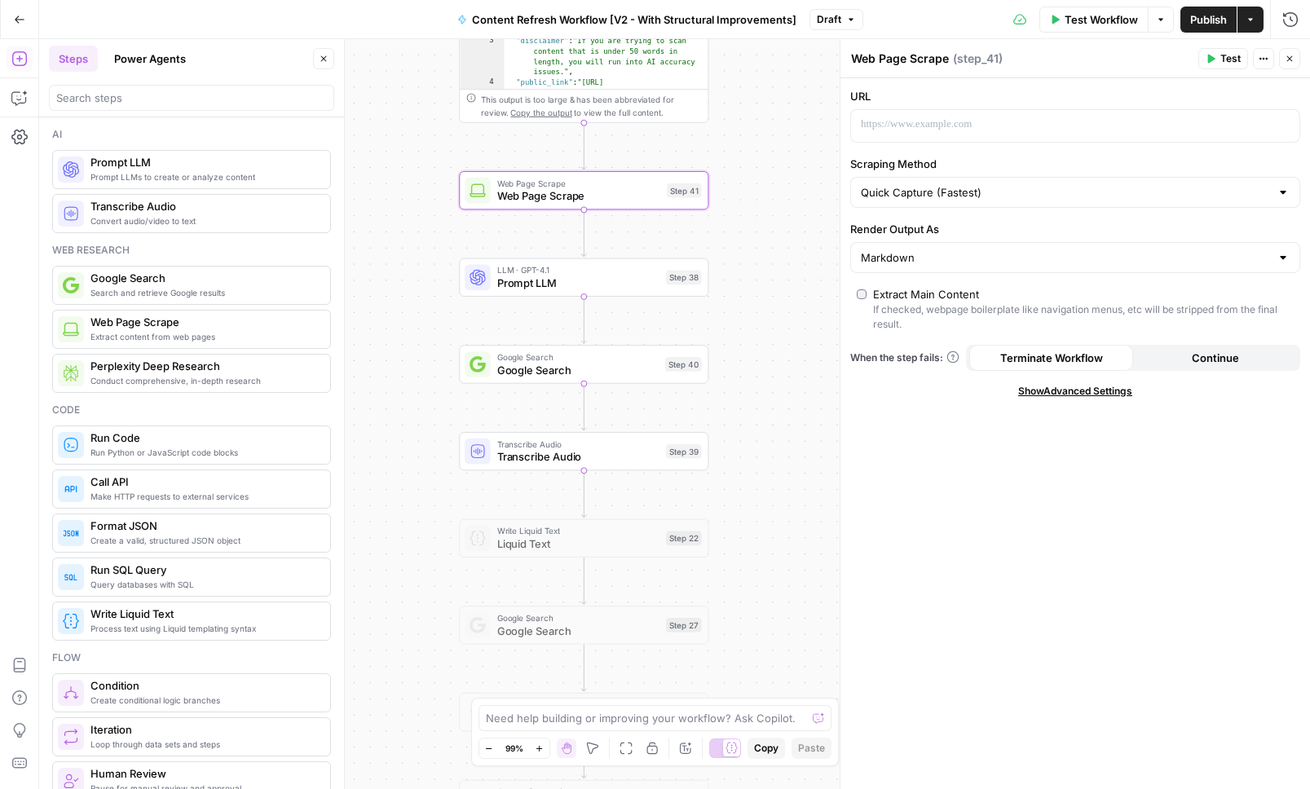
click at [561, 251] on div "Workflow Set Inputs Inputs Google Search Perform Google Search Step 11 Output E…" at bounding box center [674, 414] width 1271 height 750
click at [557, 254] on div "Copy step Delete step Add Note Test" at bounding box center [624, 247] width 162 height 29
click at [558, 249] on div at bounding box center [562, 248] width 8 height 8
click at [557, 249] on div at bounding box center [557, 247] width 20 height 11
click at [558, 249] on div at bounding box center [562, 248] width 8 height 8
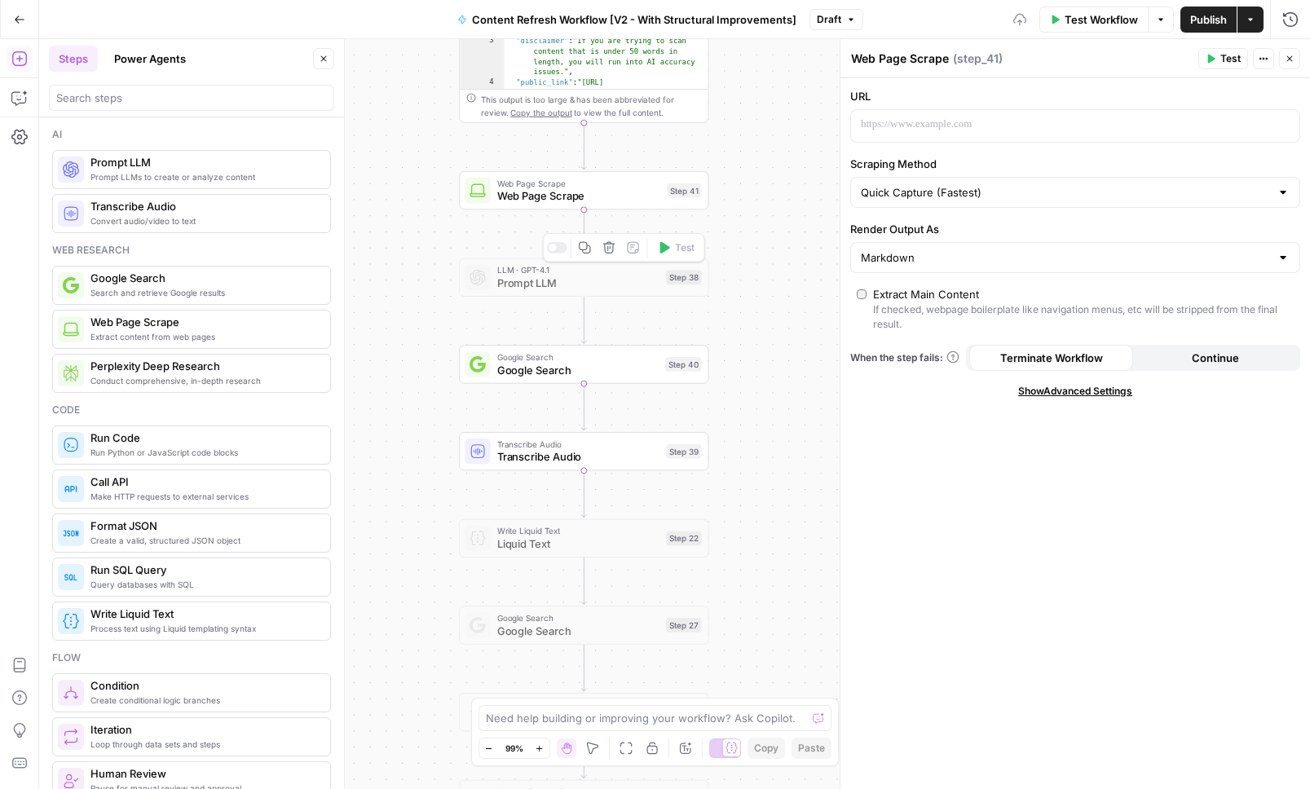
click at [557, 249] on div at bounding box center [557, 247] width 20 height 11
drag, startPoint x: 593, startPoint y: 750, endPoint x: 587, endPoint y: 722, distance: 28.3
click at [593, 750] on icon "button" at bounding box center [591, 748] width 11 height 11
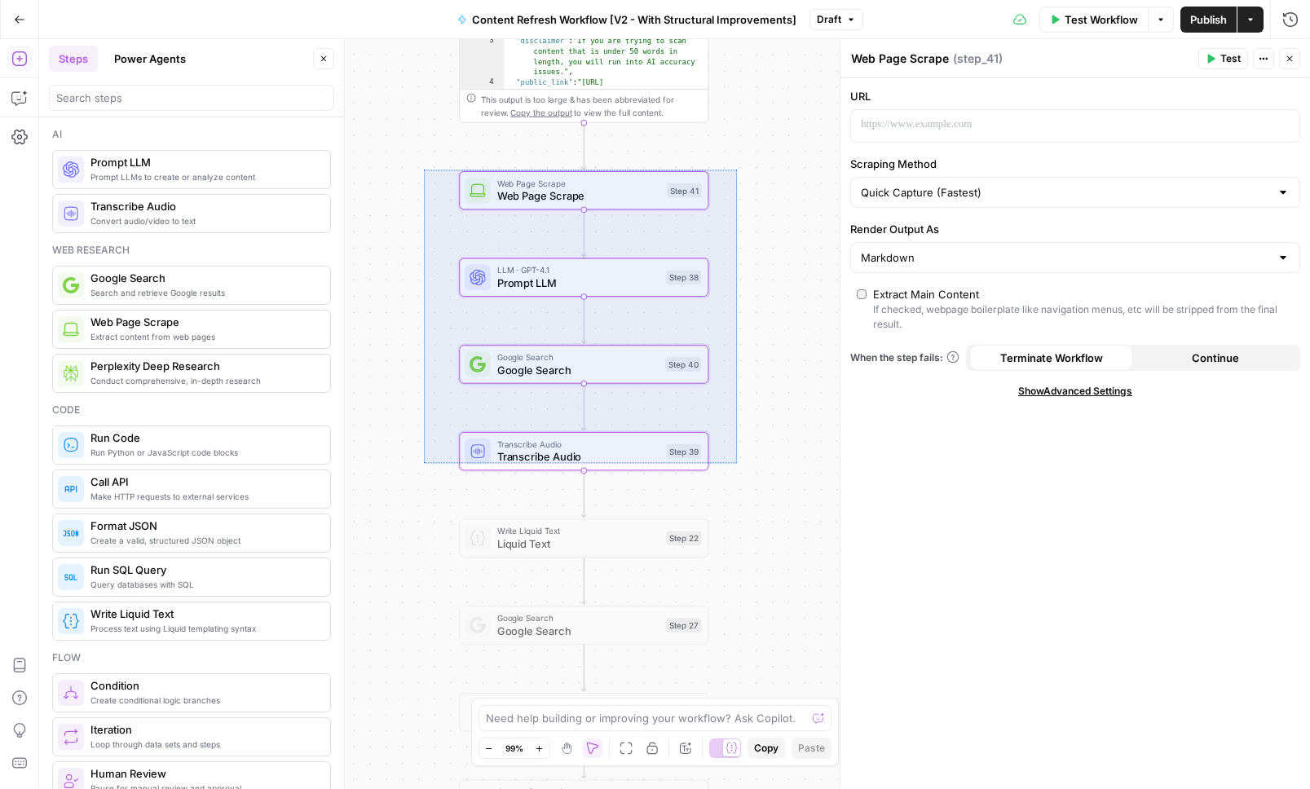
drag, startPoint x: 424, startPoint y: 170, endPoint x: 736, endPoint y: 463, distance: 428.5
click at [736, 463] on div "Workflow Set Inputs Inputs Google Search Perform Google Search Step 11 Output E…" at bounding box center [674, 414] width 1271 height 750
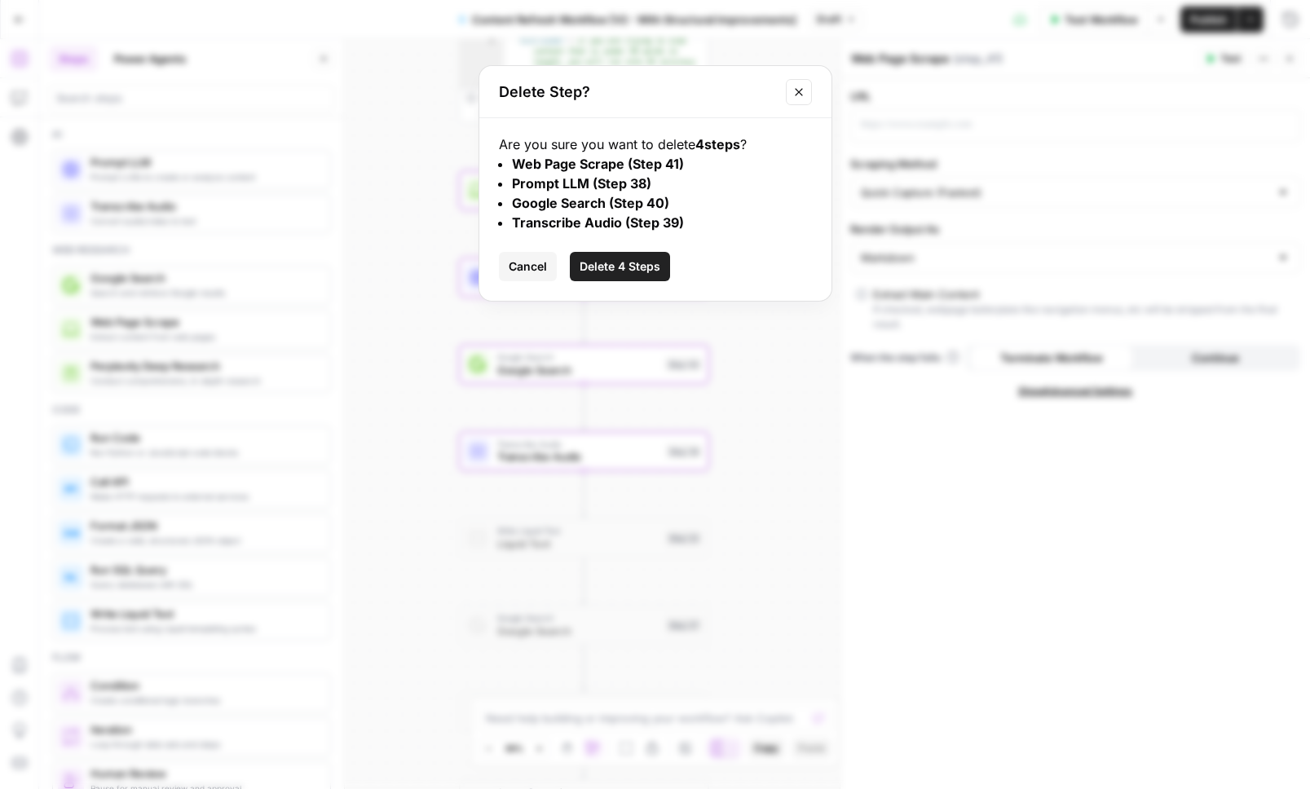
click at [656, 258] on button "Delete 4 Steps" at bounding box center [620, 266] width 100 height 29
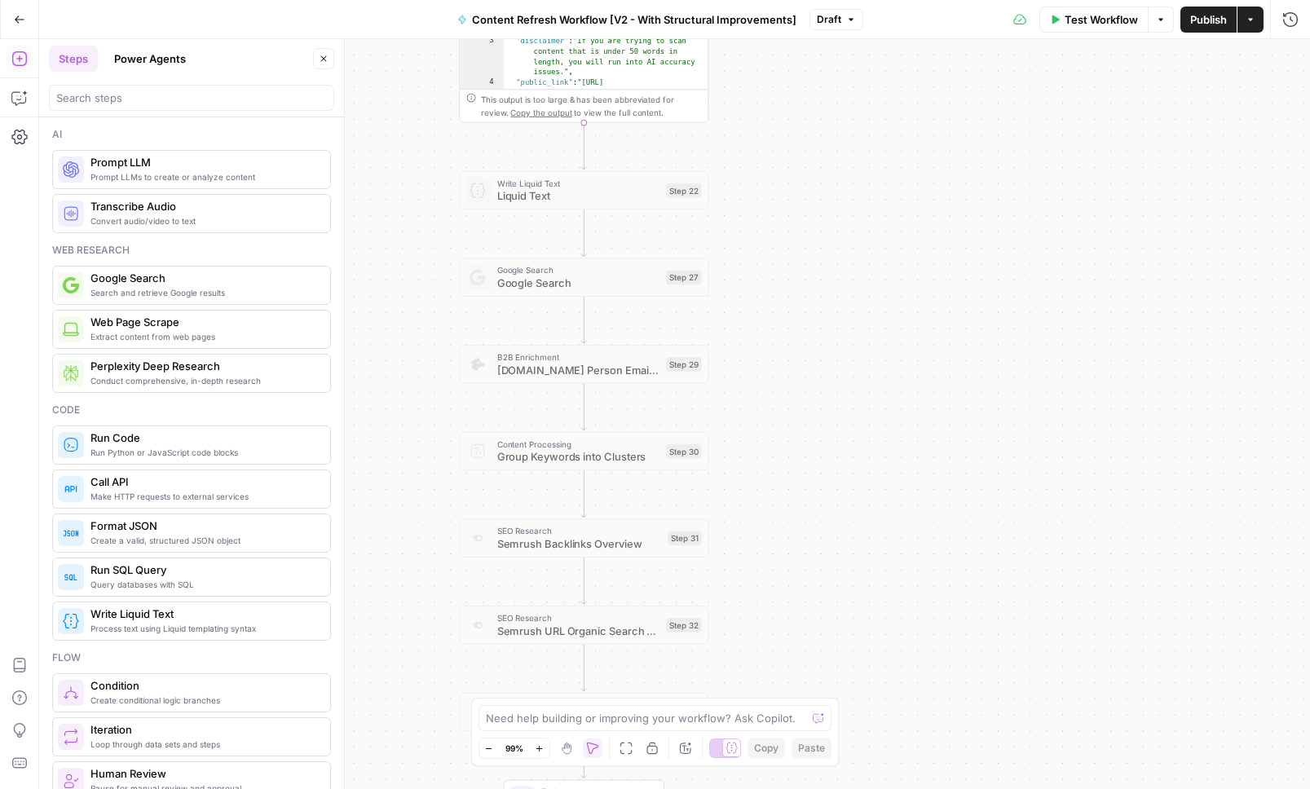
click at [14, 24] on icon "button" at bounding box center [19, 19] width 11 height 11
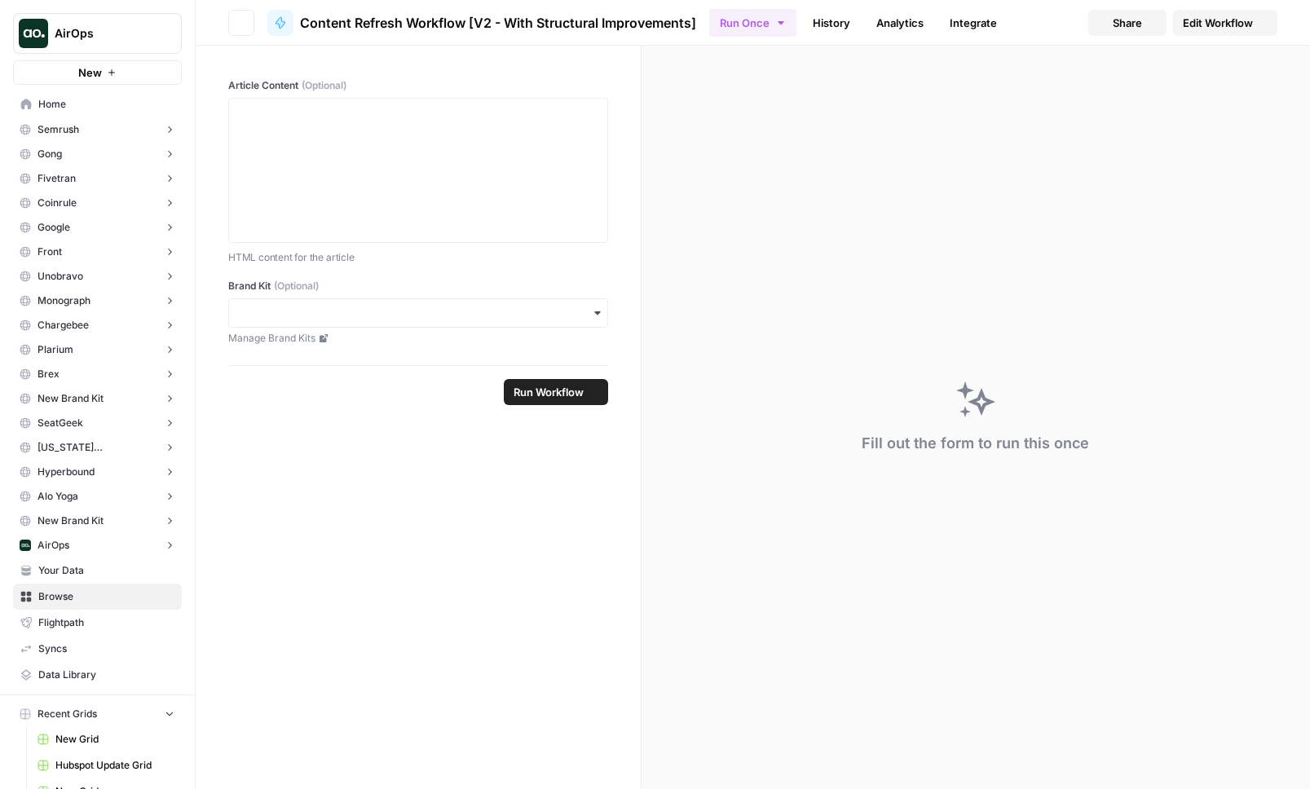
click at [86, 21] on button "AirOps" at bounding box center [97, 33] width 169 height 41
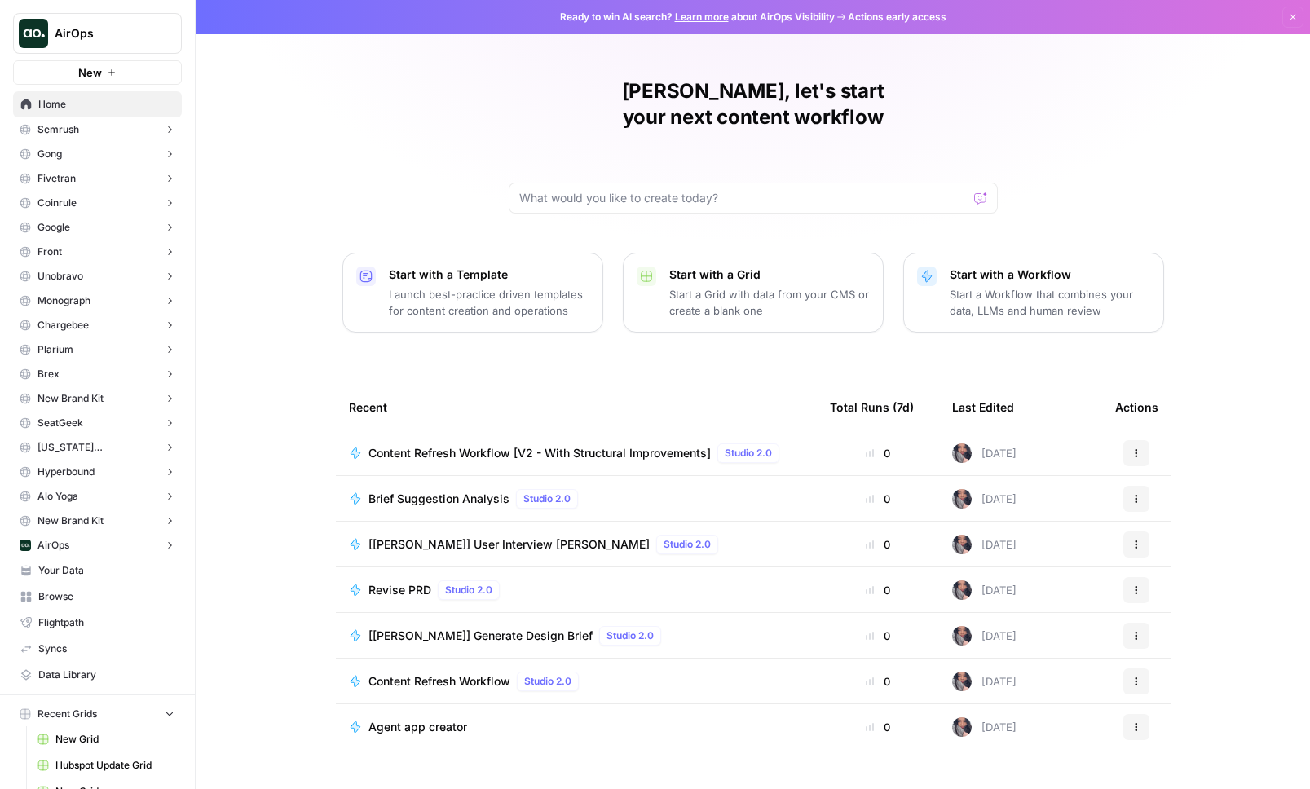
click at [121, 600] on span "Browse" at bounding box center [106, 596] width 136 height 15
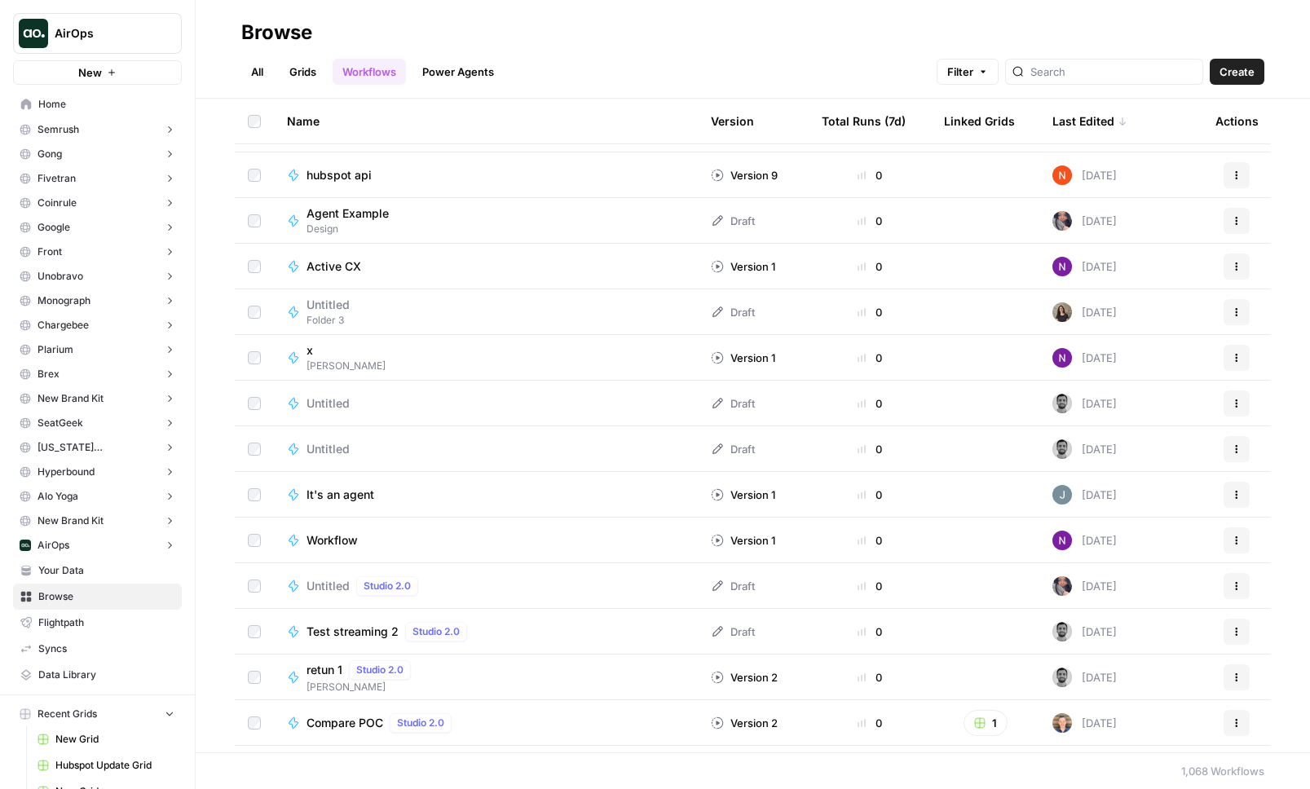
scroll to position [1606, 0]
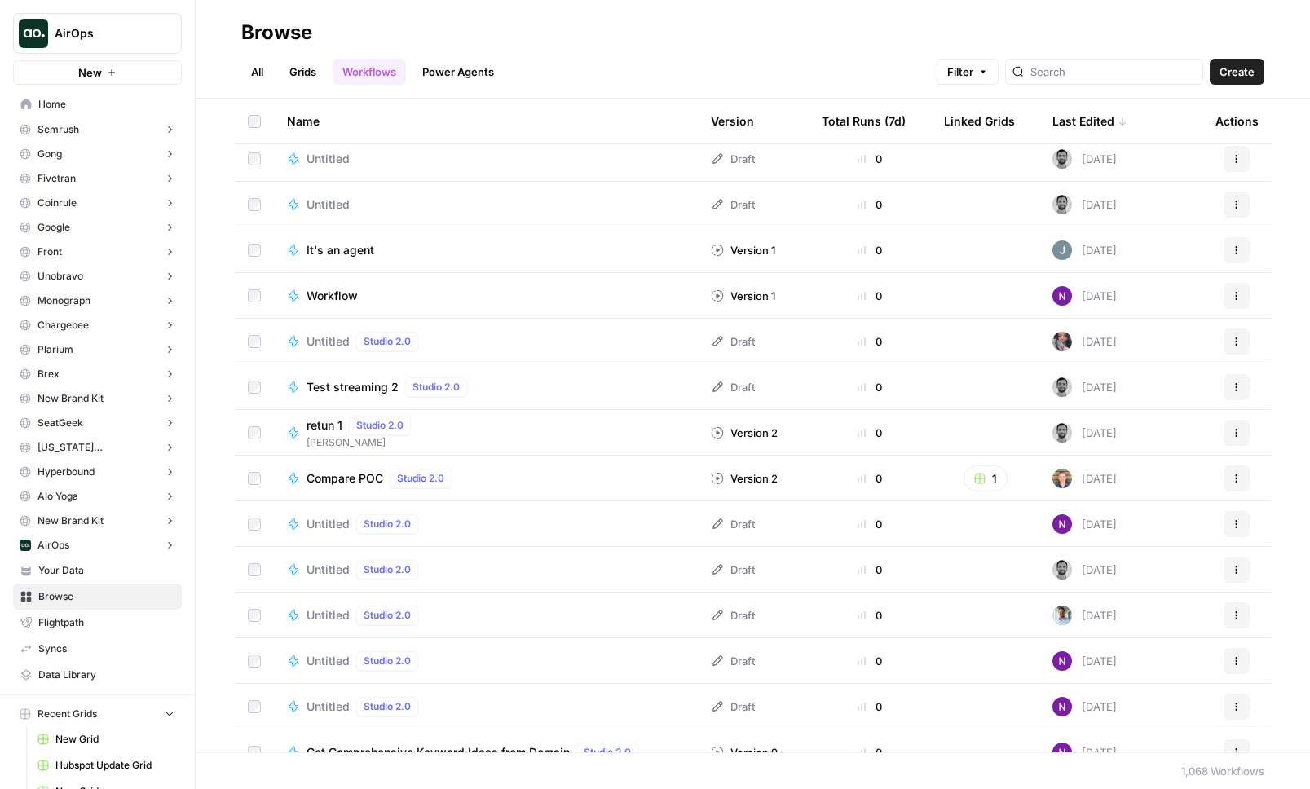
click at [328, 294] on span "Workflow" at bounding box center [332, 296] width 51 height 16
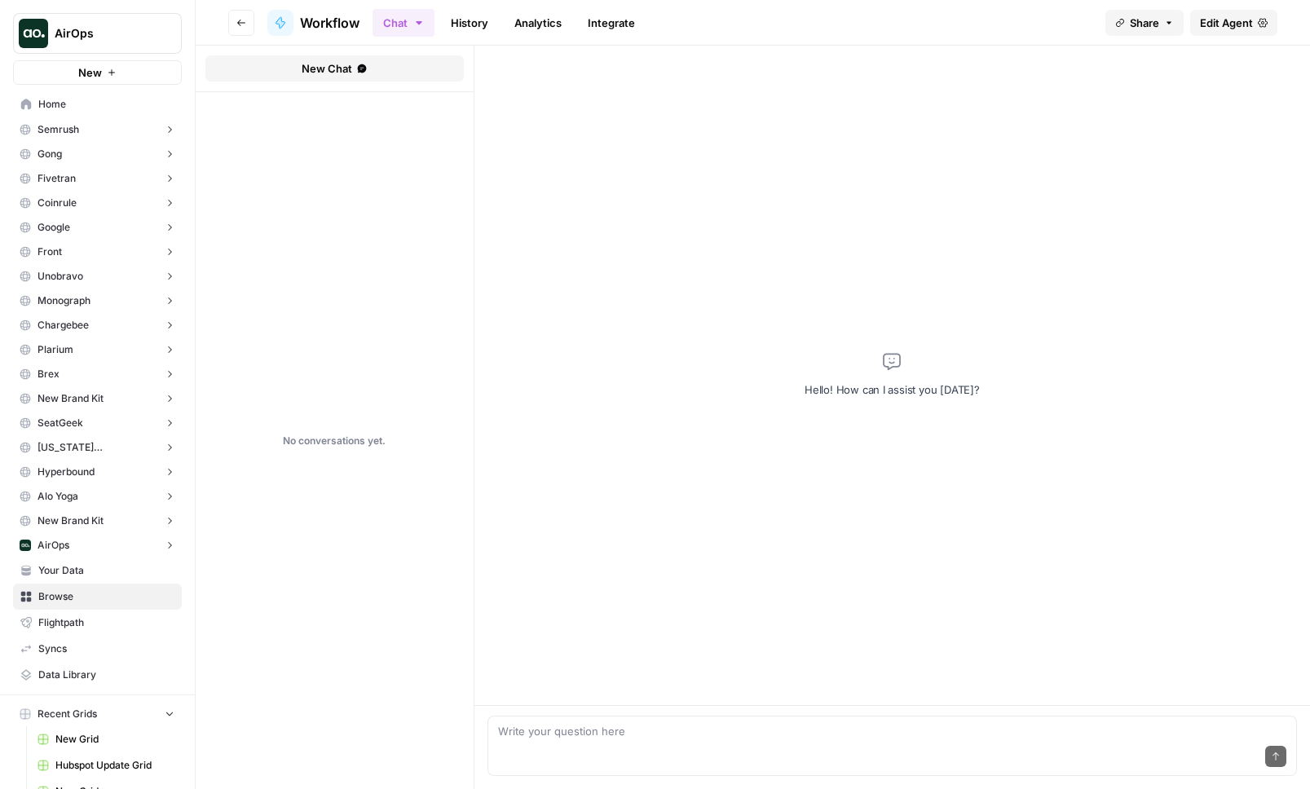
click at [228, 19] on button "Go back" at bounding box center [241, 23] width 26 height 26
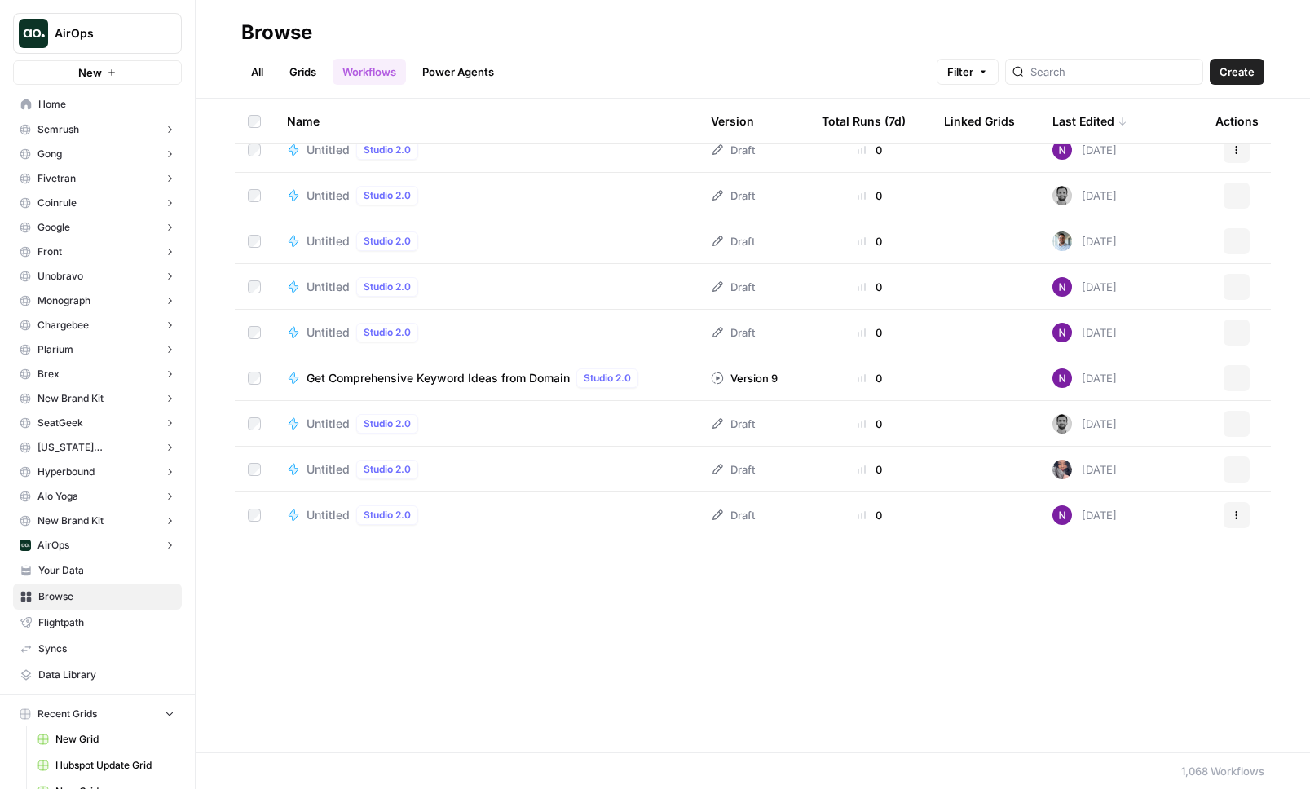
scroll to position [2573, 0]
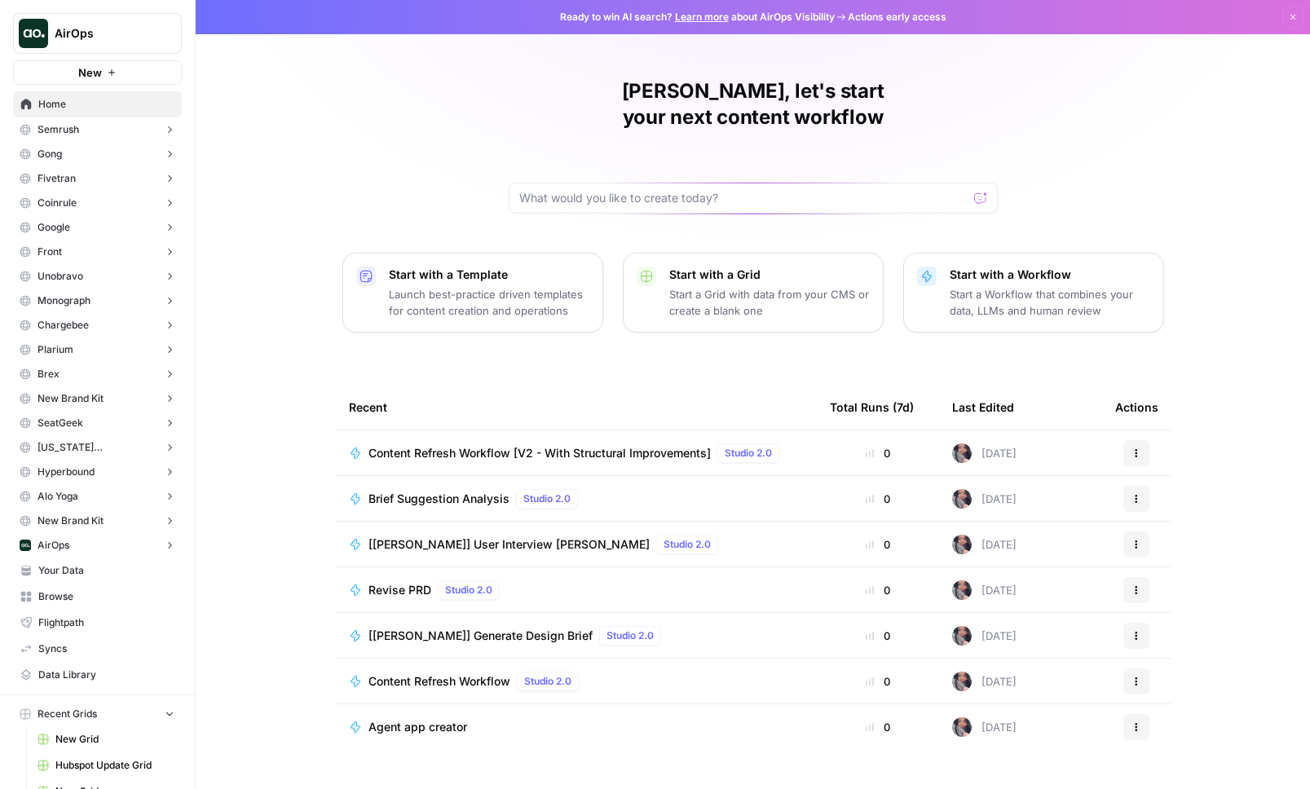
click at [417, 445] on span "Content Refresh Workflow [V2 - With Structural Improvements]" at bounding box center [539, 453] width 342 height 16
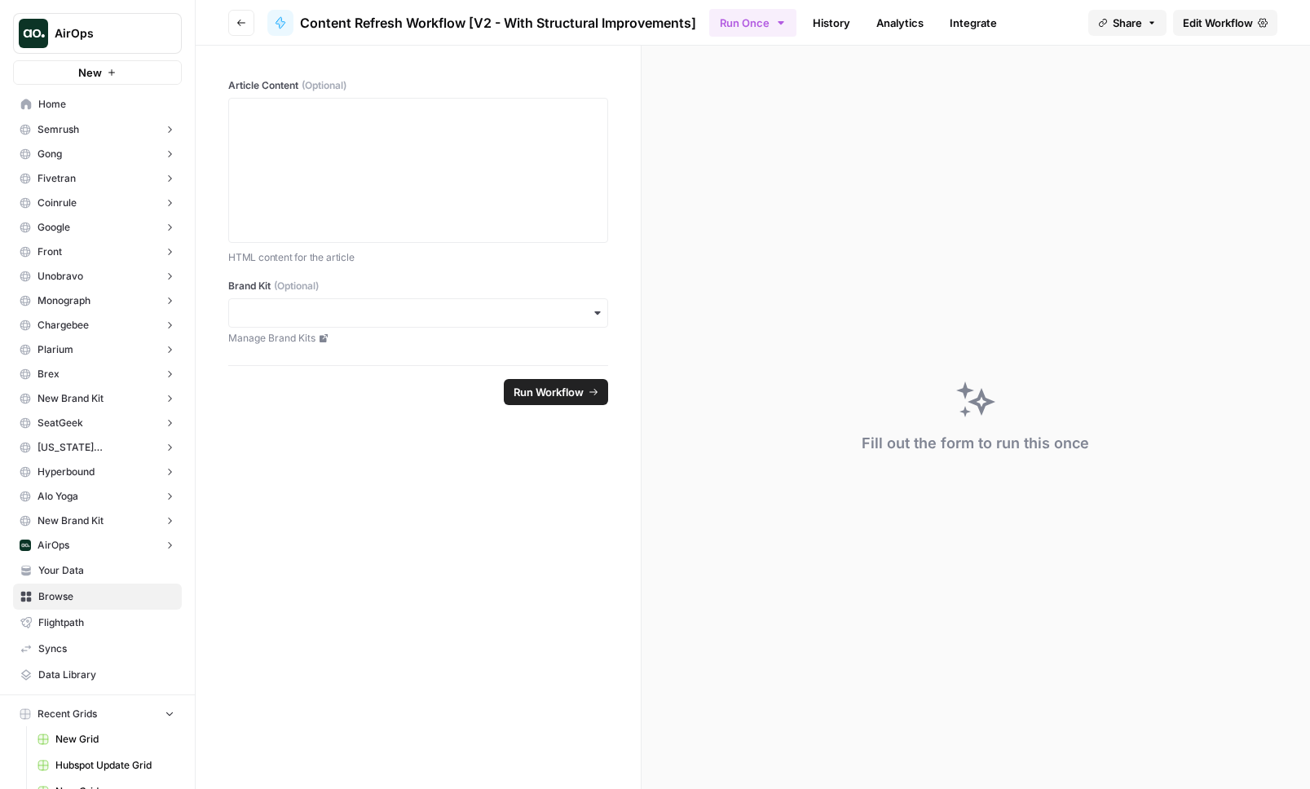
click at [1244, 24] on span "Edit Workflow" at bounding box center [1218, 23] width 70 height 16
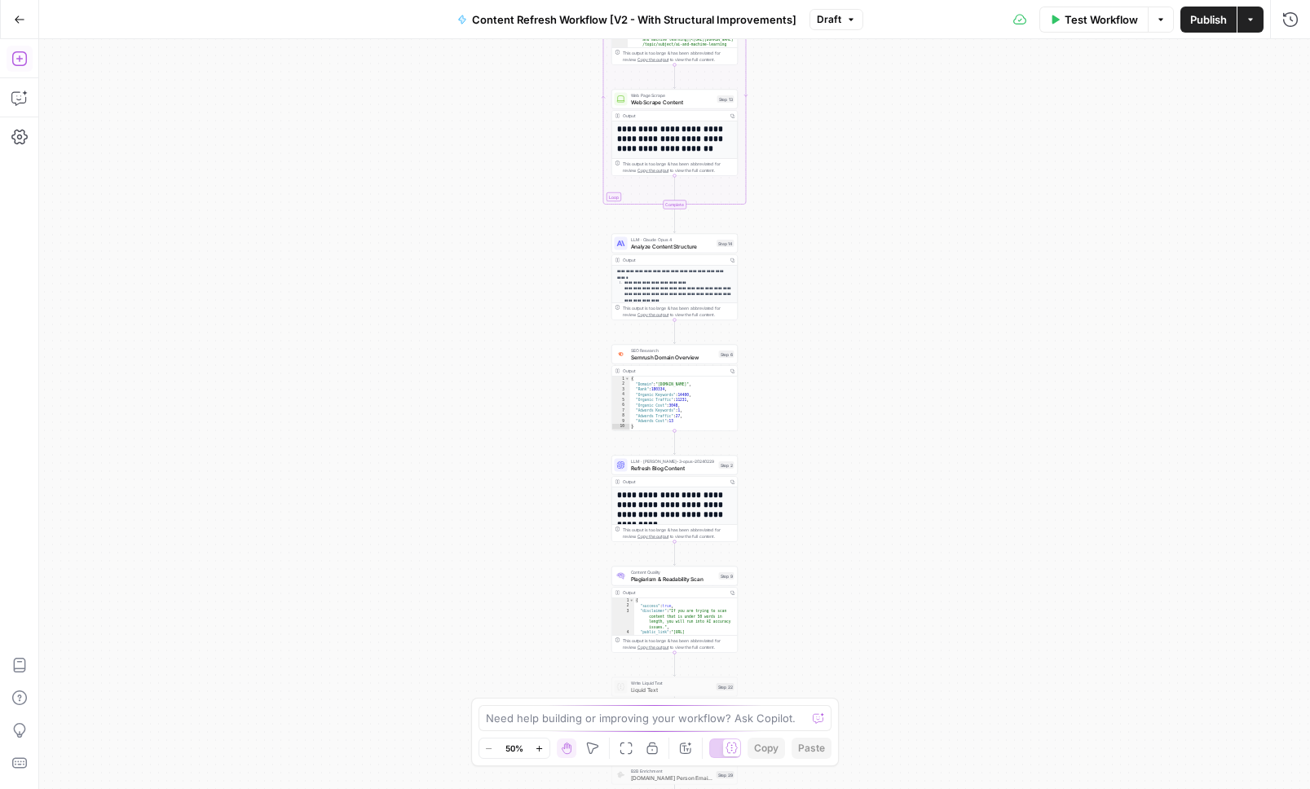
click at [11, 46] on button "Add Steps" at bounding box center [20, 59] width 26 height 26
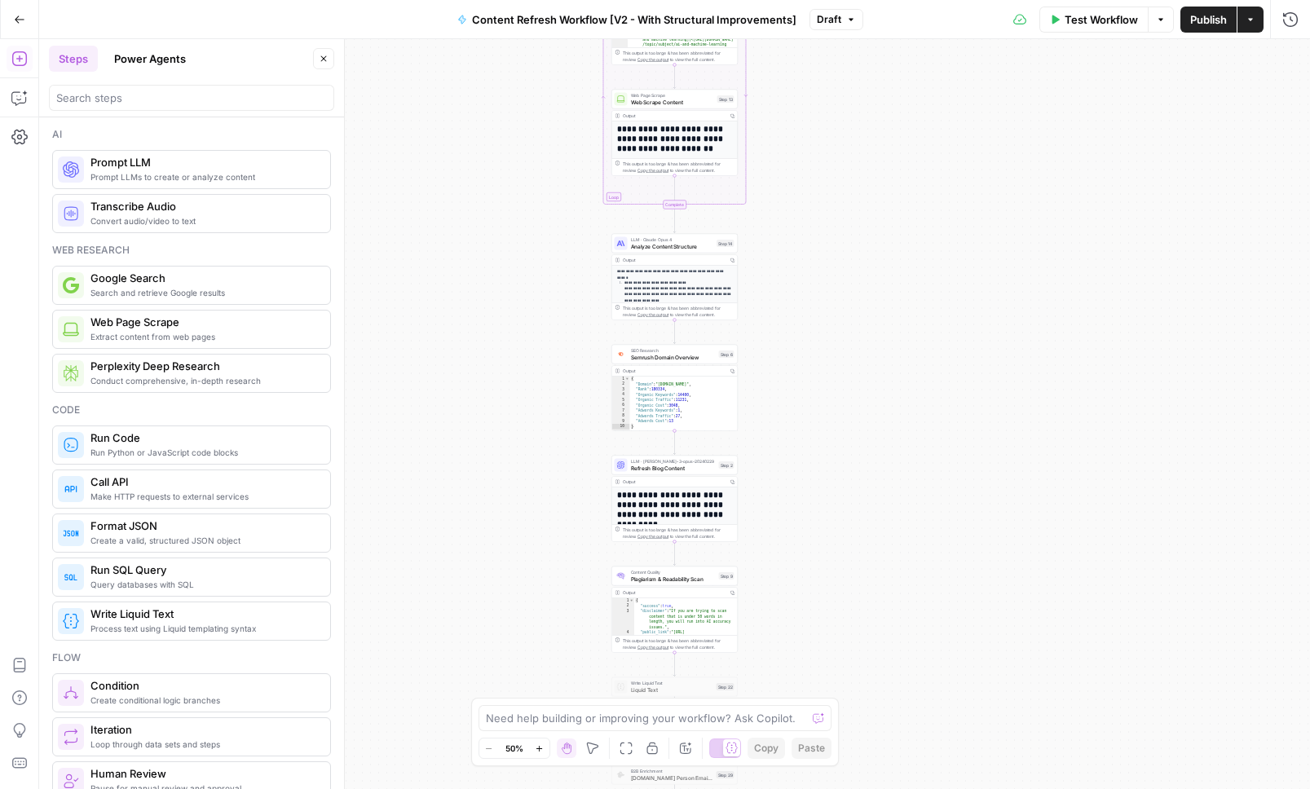
click at [1253, 20] on icon "button" at bounding box center [1251, 20] width 10 height 10
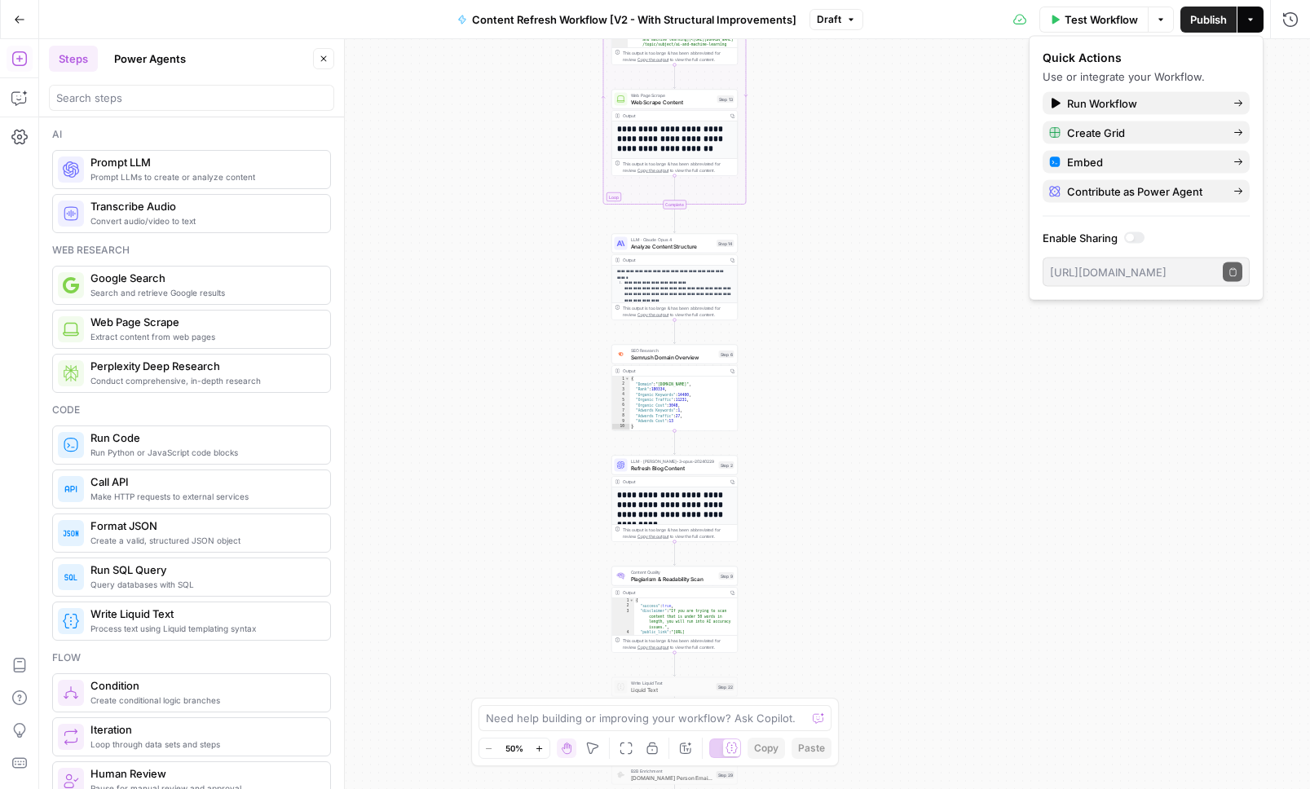
click at [1158, 658] on div "Workflow Set Inputs Inputs Google Search Perform Google Search Step 11 Output E…" at bounding box center [674, 414] width 1271 height 750
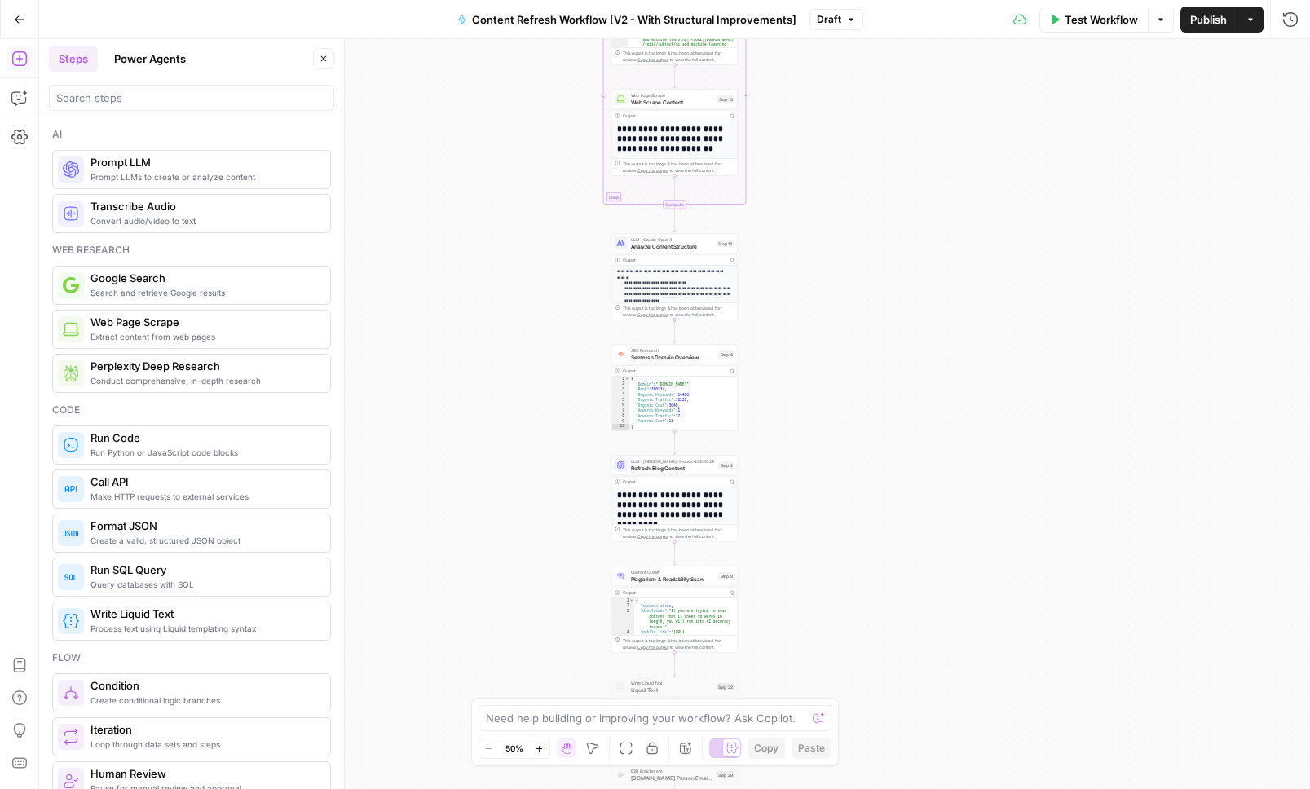
click at [724, 735] on div "Need help building or improving your workflow? Ask Copilot. Zoom Out 50% Zoom I…" at bounding box center [655, 732] width 368 height 68
click at [729, 752] on icon at bounding box center [732, 748] width 12 height 12
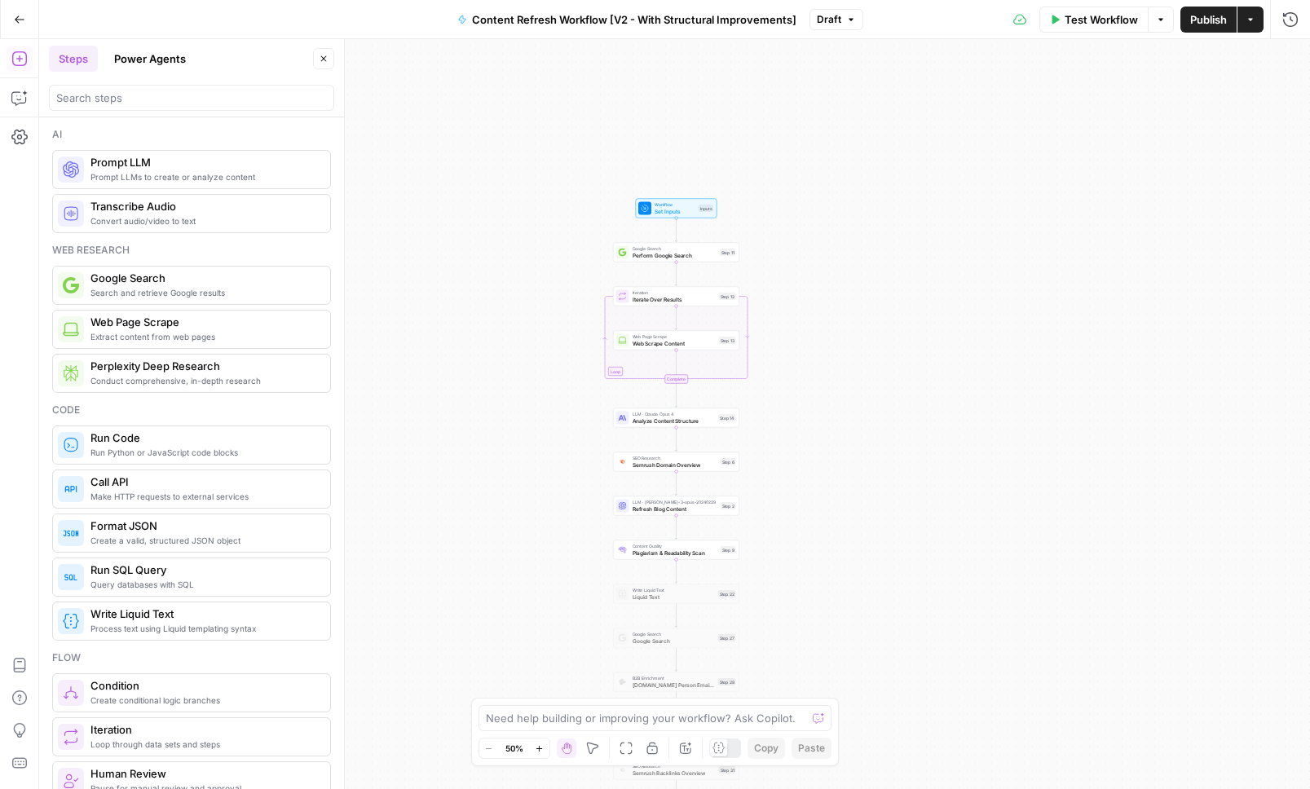
click at [817, 756] on body "AirOps New Home Semrush Insights Opportunities Gong Insights Opportunities Five…" at bounding box center [655, 394] width 1310 height 789
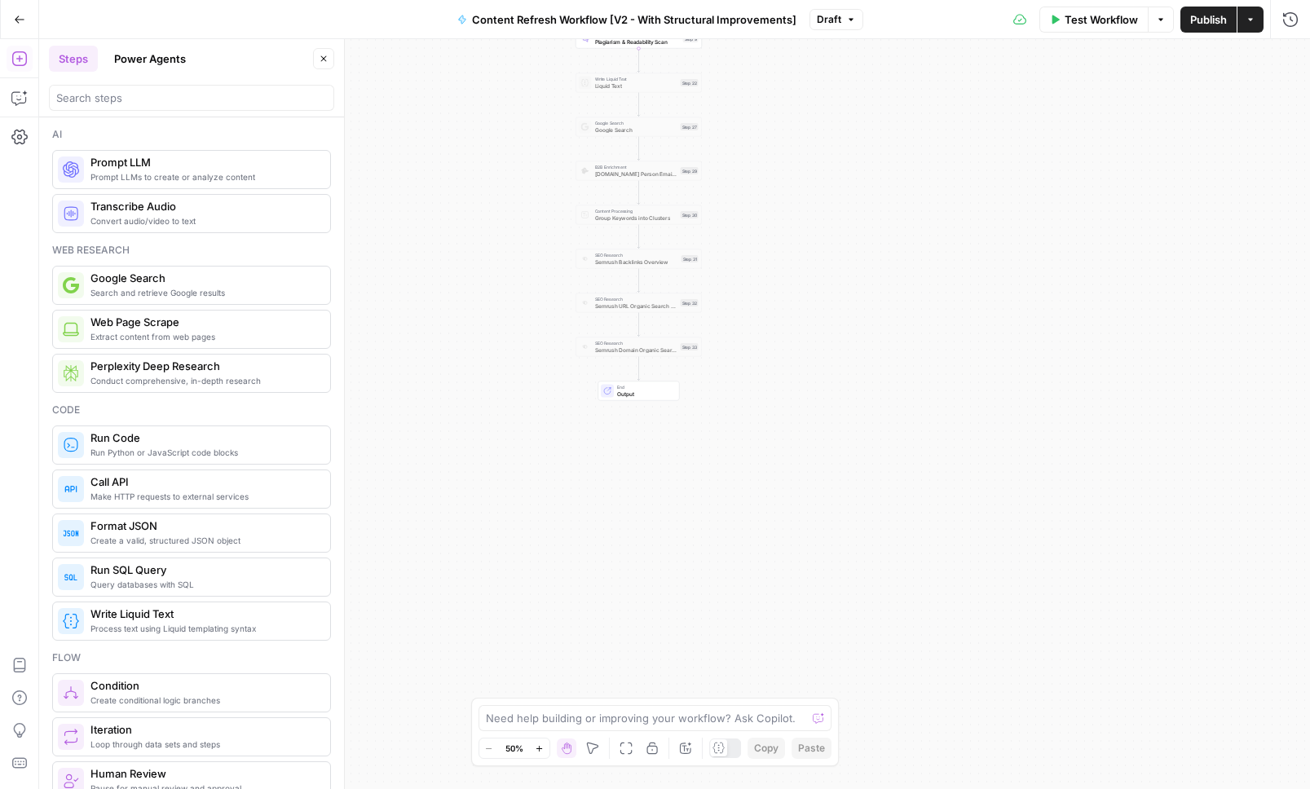
drag, startPoint x: 836, startPoint y: 542, endPoint x: 850, endPoint y: 654, distance: 112.5
click at [841, 594] on div "Workflow Set Inputs Inputs Google Search Perform Google Search Step 11 Loop Ite…" at bounding box center [674, 414] width 1271 height 750
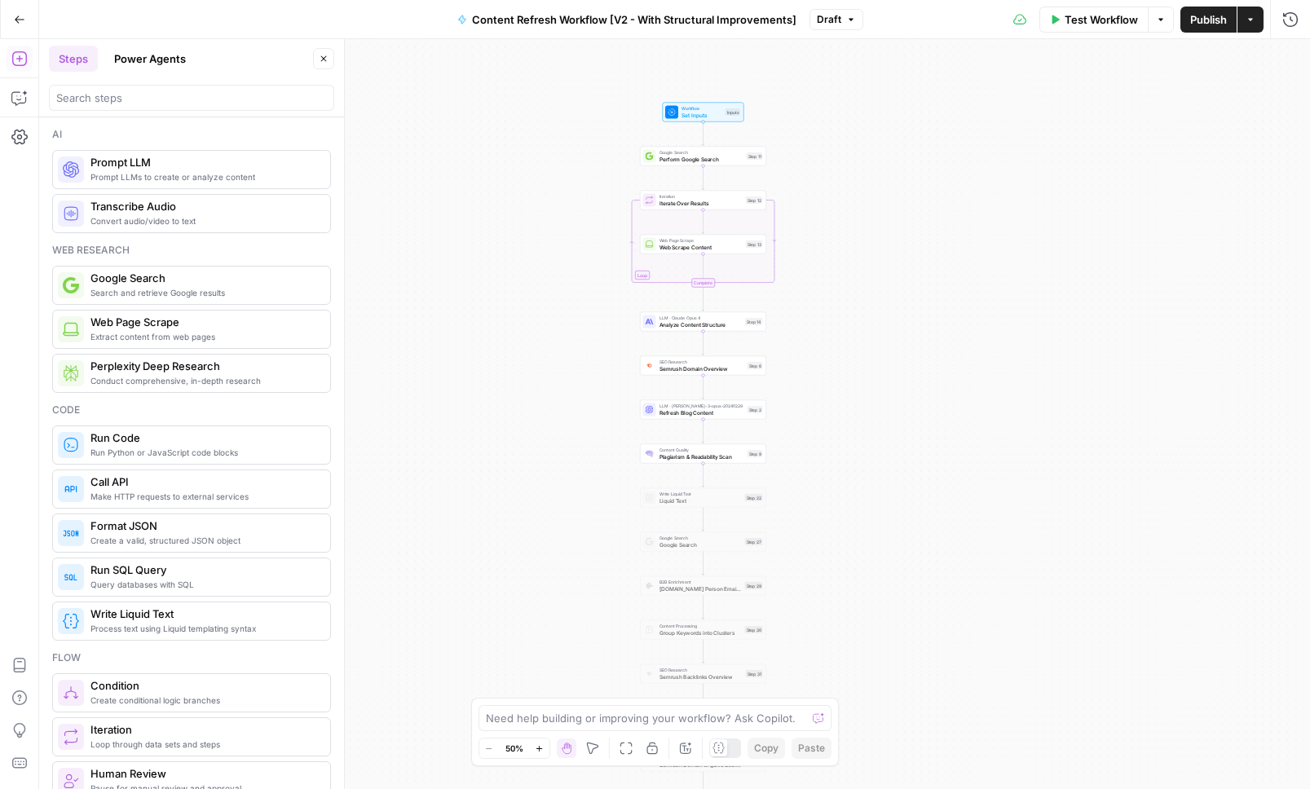
drag, startPoint x: 857, startPoint y: 181, endPoint x: 858, endPoint y: 276, distance: 95.4
click at [858, 275] on div "Workflow Set Inputs Inputs Google Search Perform Google Search Step 11 Loop Ite…" at bounding box center [674, 414] width 1271 height 750
click at [721, 752] on icon at bounding box center [719, 748] width 12 height 12
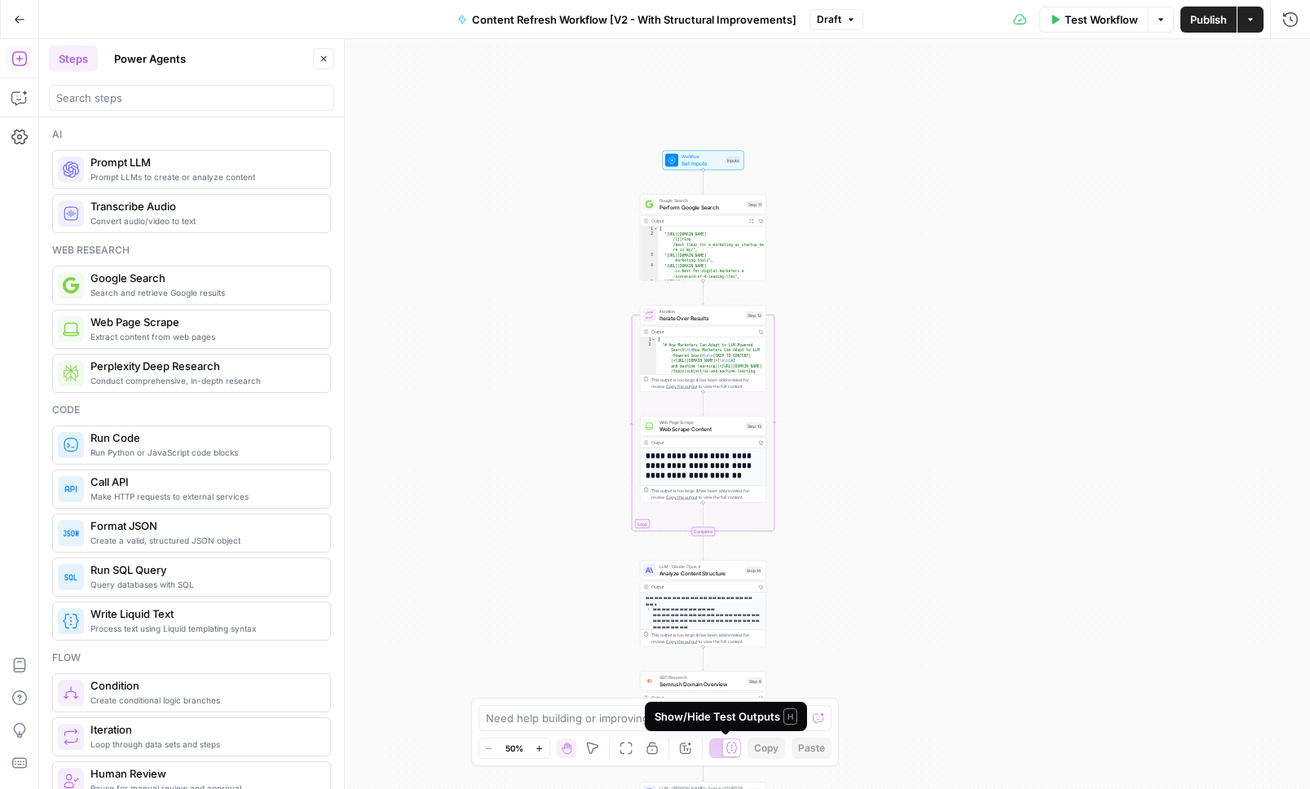
click at [721, 752] on div at bounding box center [725, 749] width 33 height 20
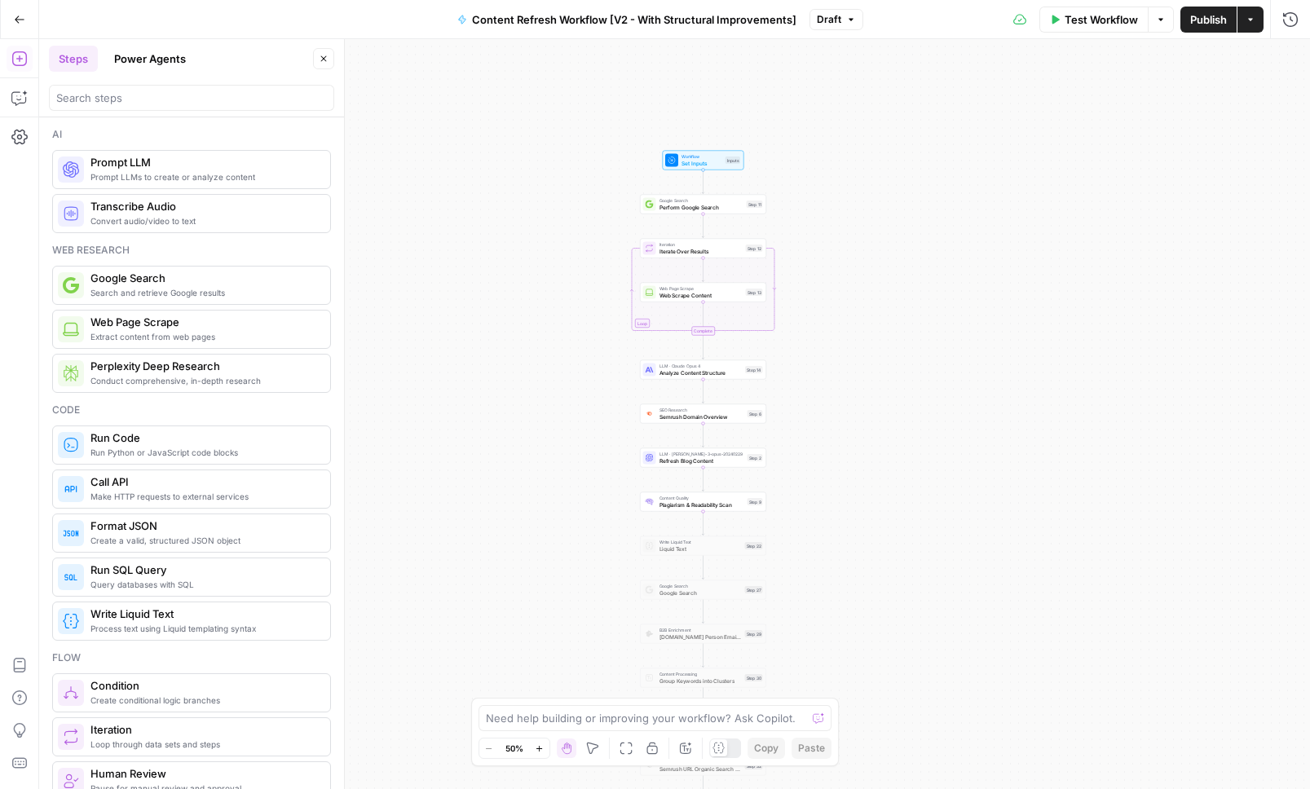
click at [721, 752] on icon at bounding box center [719, 748] width 12 height 12
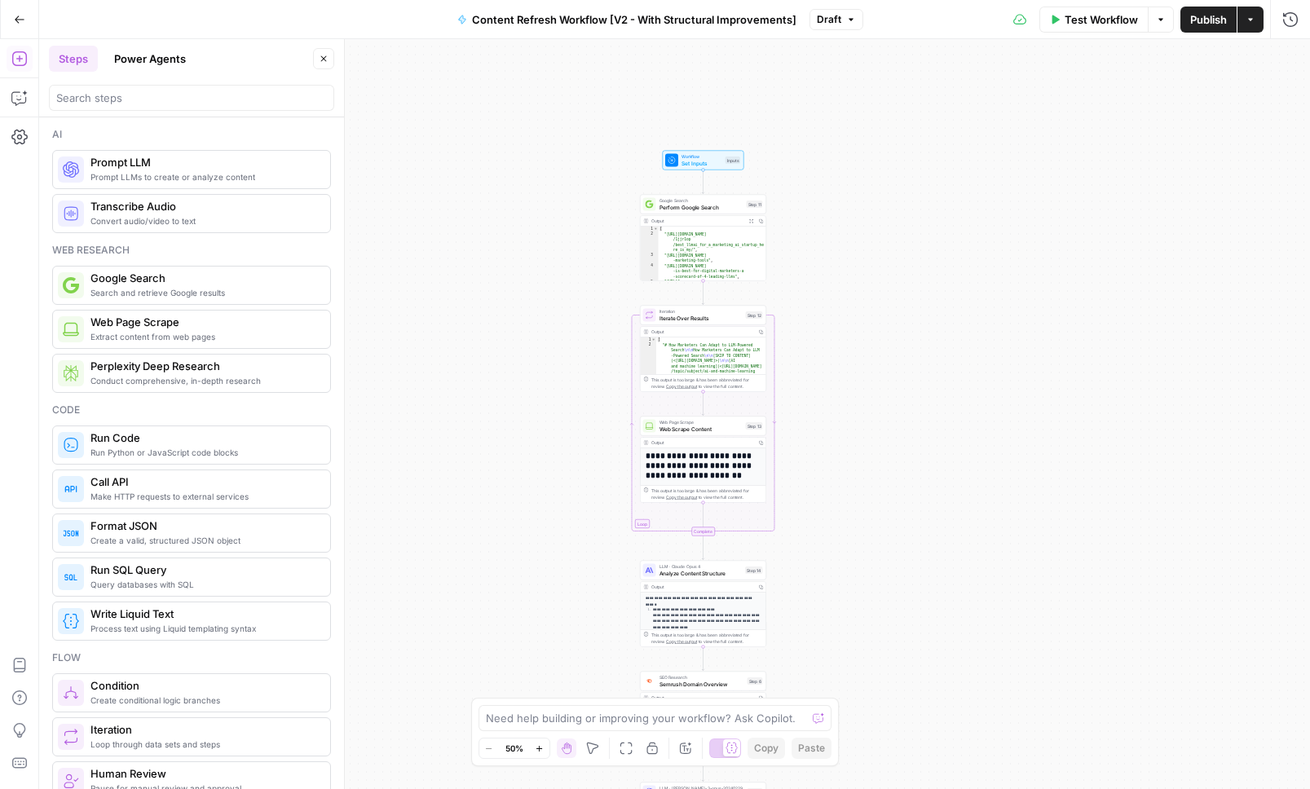
click at [721, 752] on div at bounding box center [725, 749] width 33 height 20
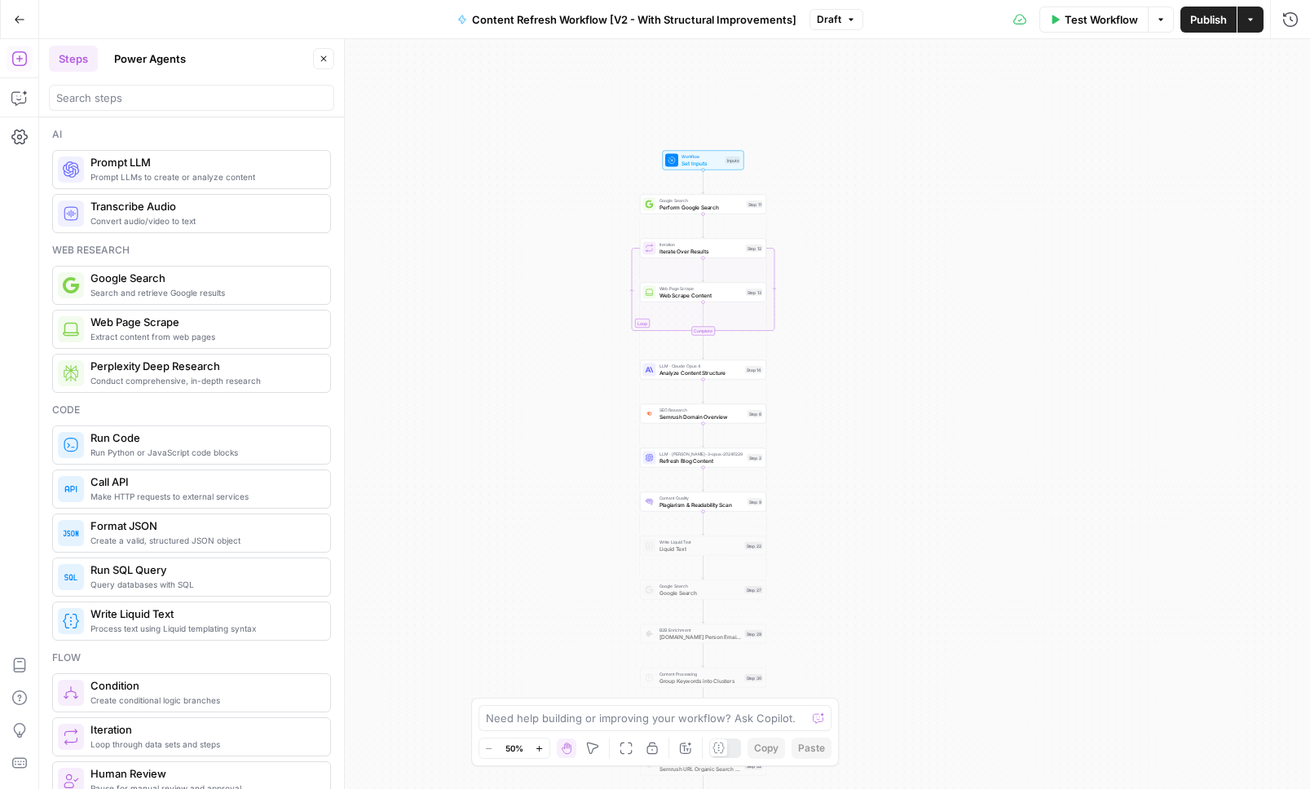
click at [721, 752] on icon at bounding box center [719, 748] width 12 height 12
click at [721, 752] on div at bounding box center [725, 749] width 33 height 20
click at [721, 752] on icon at bounding box center [719, 748] width 12 height 12
click at [721, 752] on div at bounding box center [725, 749] width 33 height 20
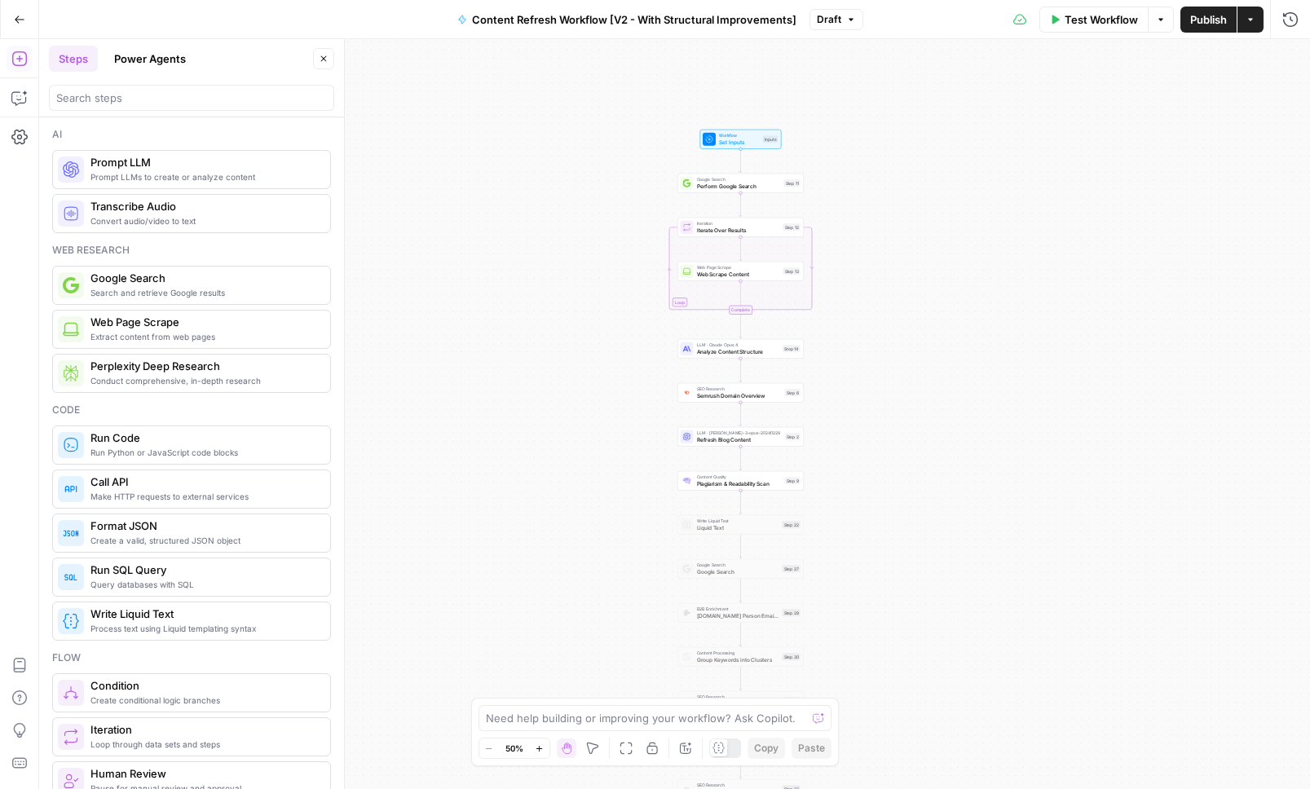
drag, startPoint x: 897, startPoint y: 471, endPoint x: 912, endPoint y: 452, distance: 25.0
click at [912, 452] on div "Workflow Set Inputs Inputs Google Search Perform Google Search Step 11 Loop Ite…" at bounding box center [674, 414] width 1271 height 750
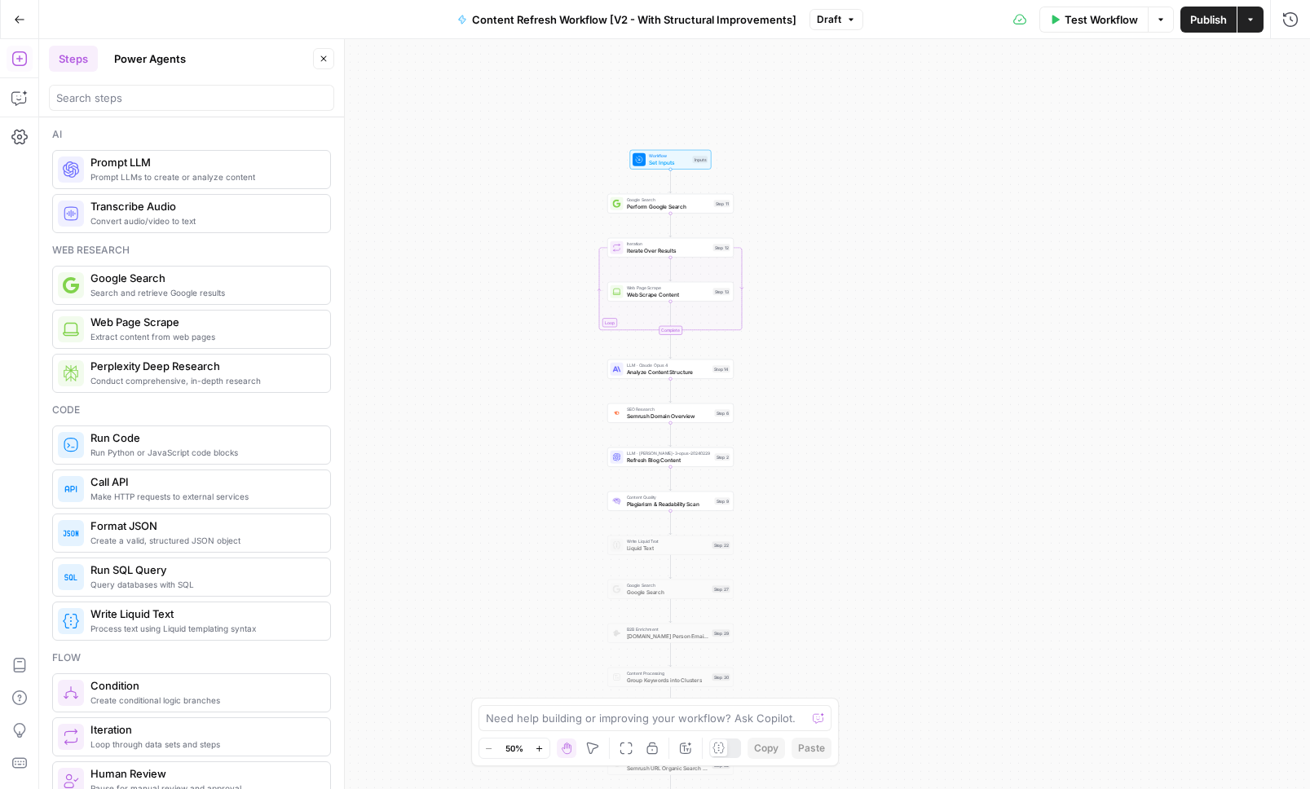
drag, startPoint x: 836, startPoint y: 430, endPoint x: 784, endPoint y: 439, distance: 52.9
click at [784, 439] on div "Workflow Set Inputs Inputs Google Search Perform Google Search Step 11 Loop Ite…" at bounding box center [674, 414] width 1271 height 750
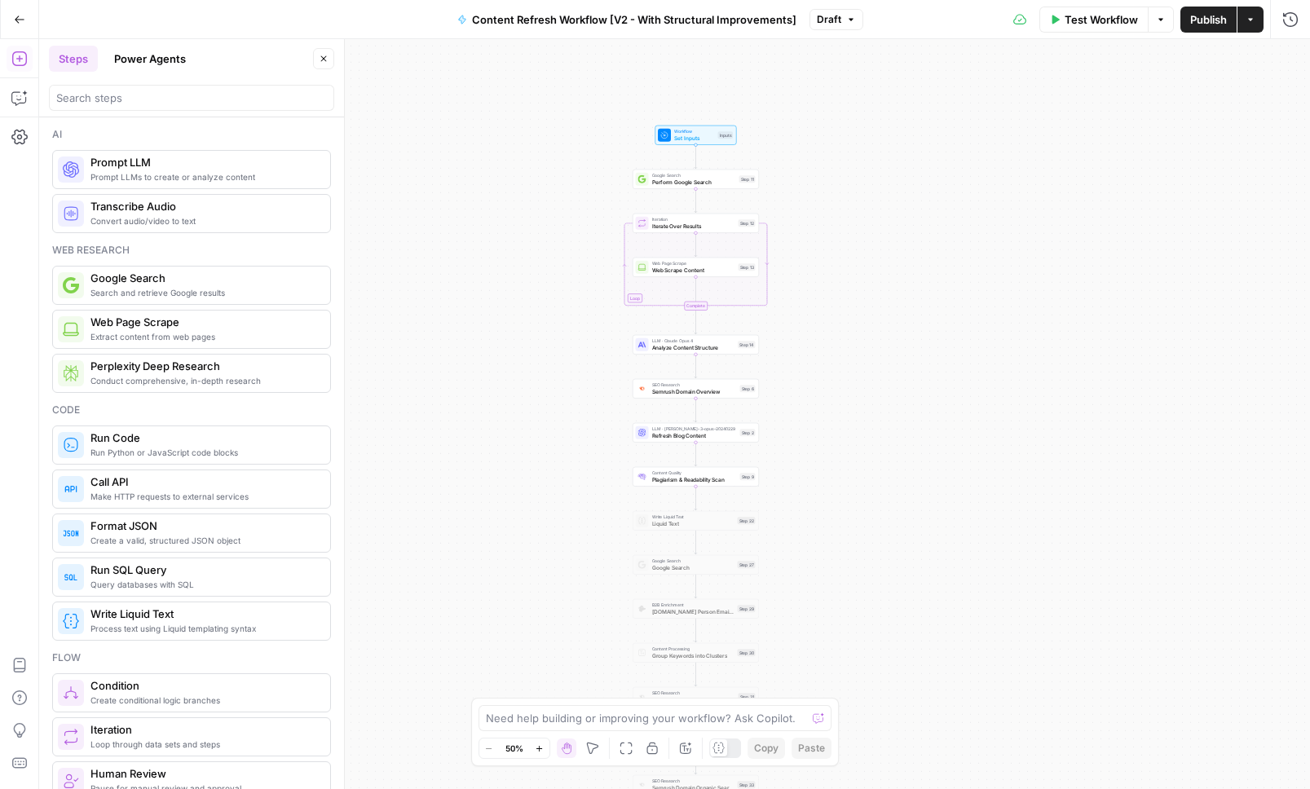
drag, startPoint x: 690, startPoint y: 414, endPoint x: 806, endPoint y: 408, distance: 116.8
click at [806, 408] on div "Workflow Set Inputs Inputs Google Search Perform Google Search Step 11 Loop Ite…" at bounding box center [674, 414] width 1271 height 750
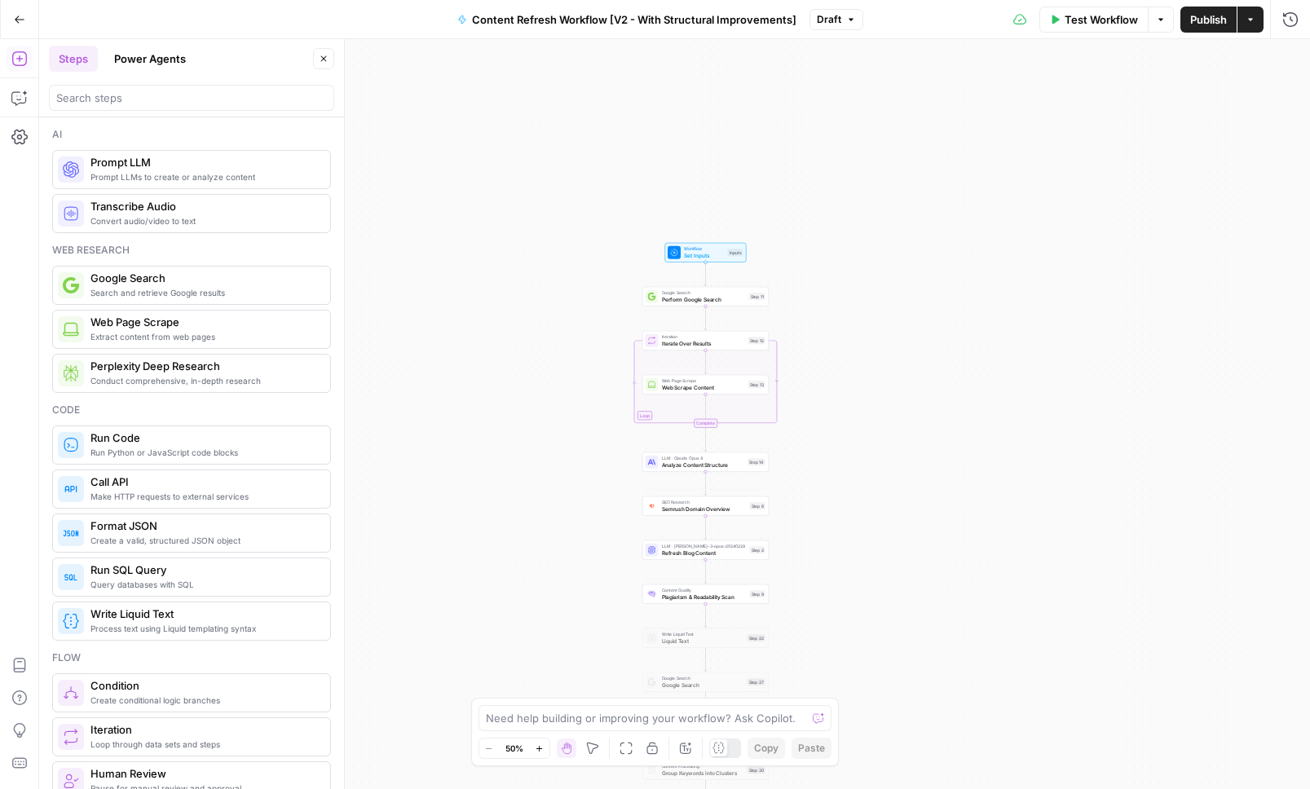
drag, startPoint x: 806, startPoint y: 408, endPoint x: 816, endPoint y: 525, distance: 117.8
click at [816, 525] on div "Workflow Set Inputs Inputs Google Search Perform Google Search Step 11 Loop Ite…" at bounding box center [674, 414] width 1271 height 750
